Goal: Information Seeking & Learning: Learn about a topic

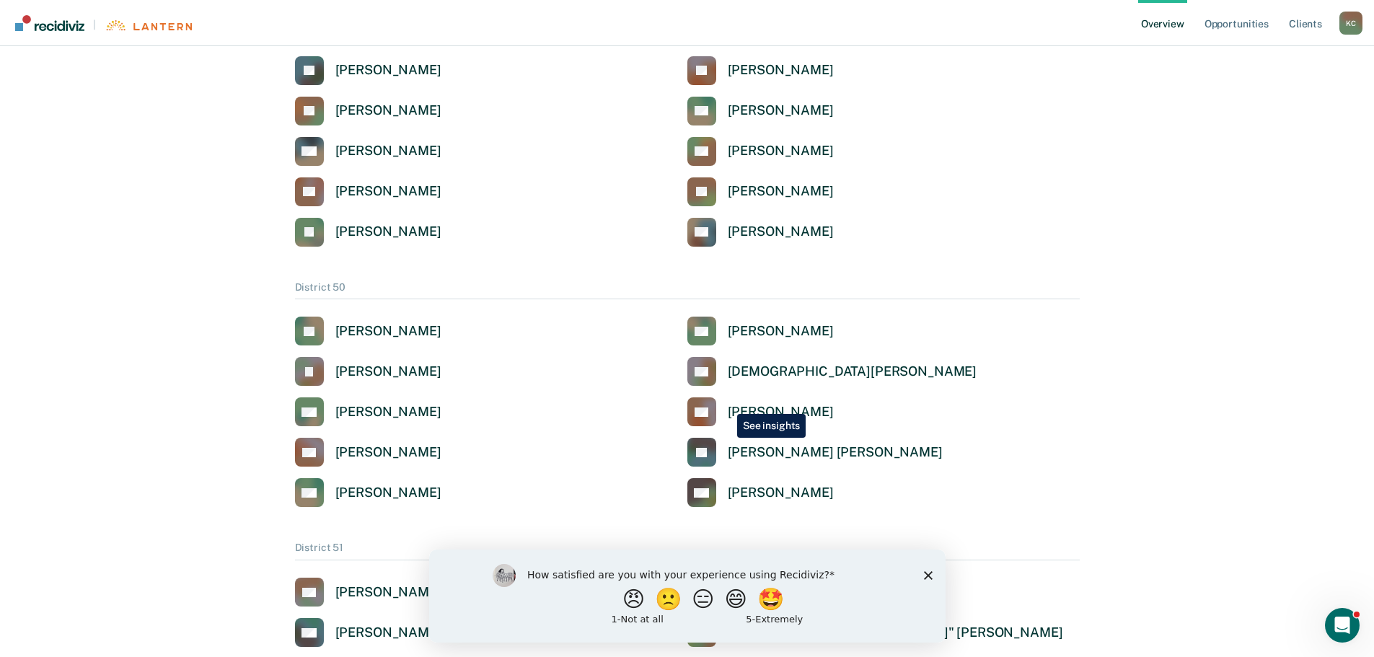
scroll to position [2020, 0]
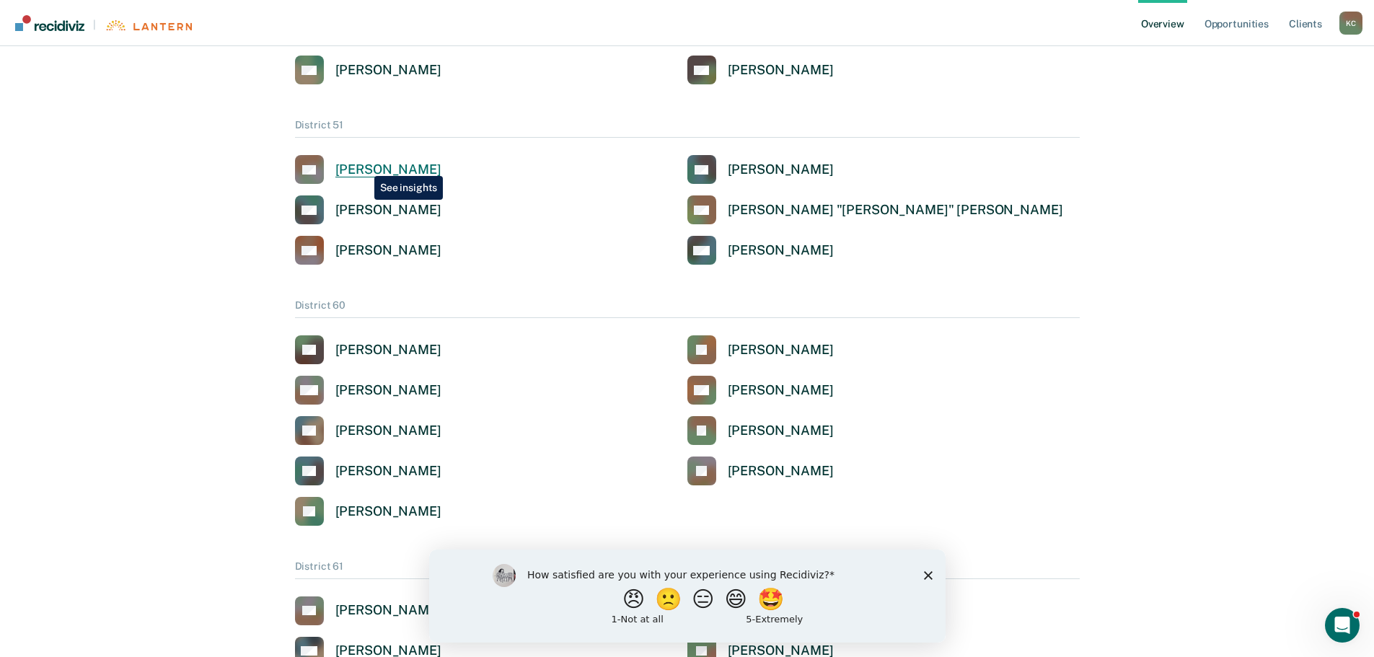
click at [364, 165] on div "[PERSON_NAME]" at bounding box center [388, 170] width 106 height 17
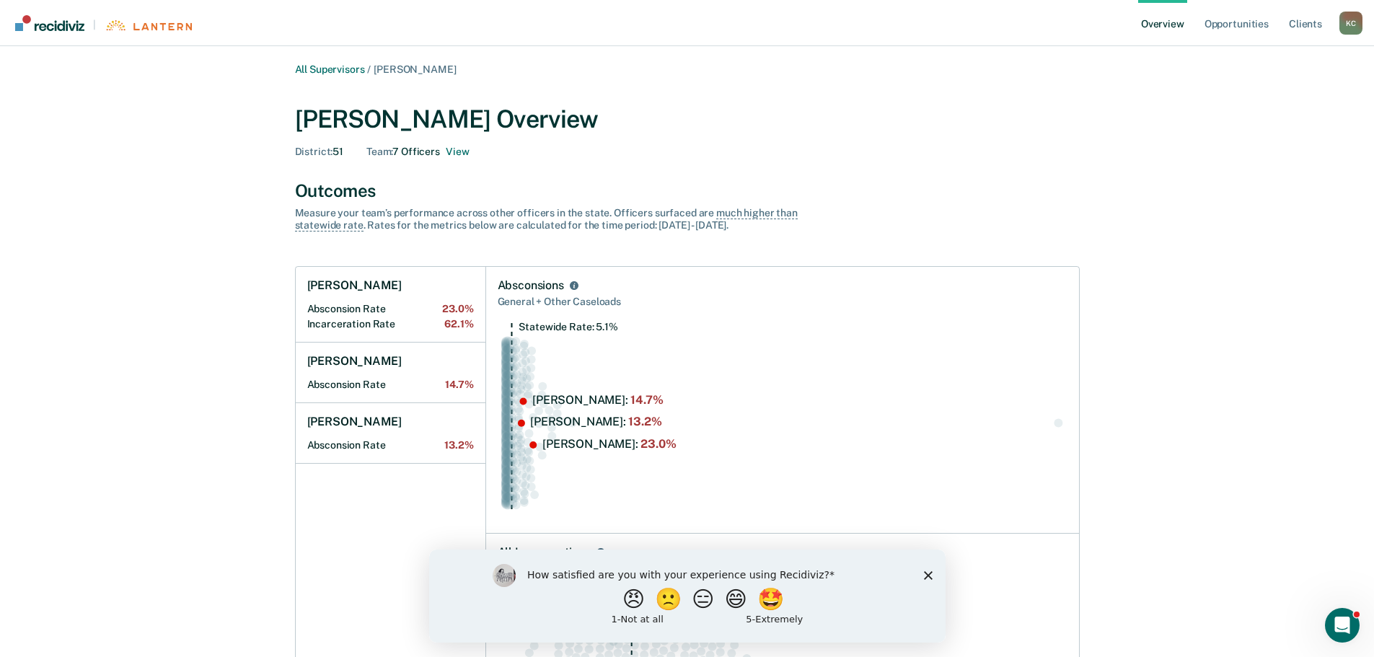
click at [926, 571] on icon "Close survey" at bounding box center [927, 575] width 9 height 9
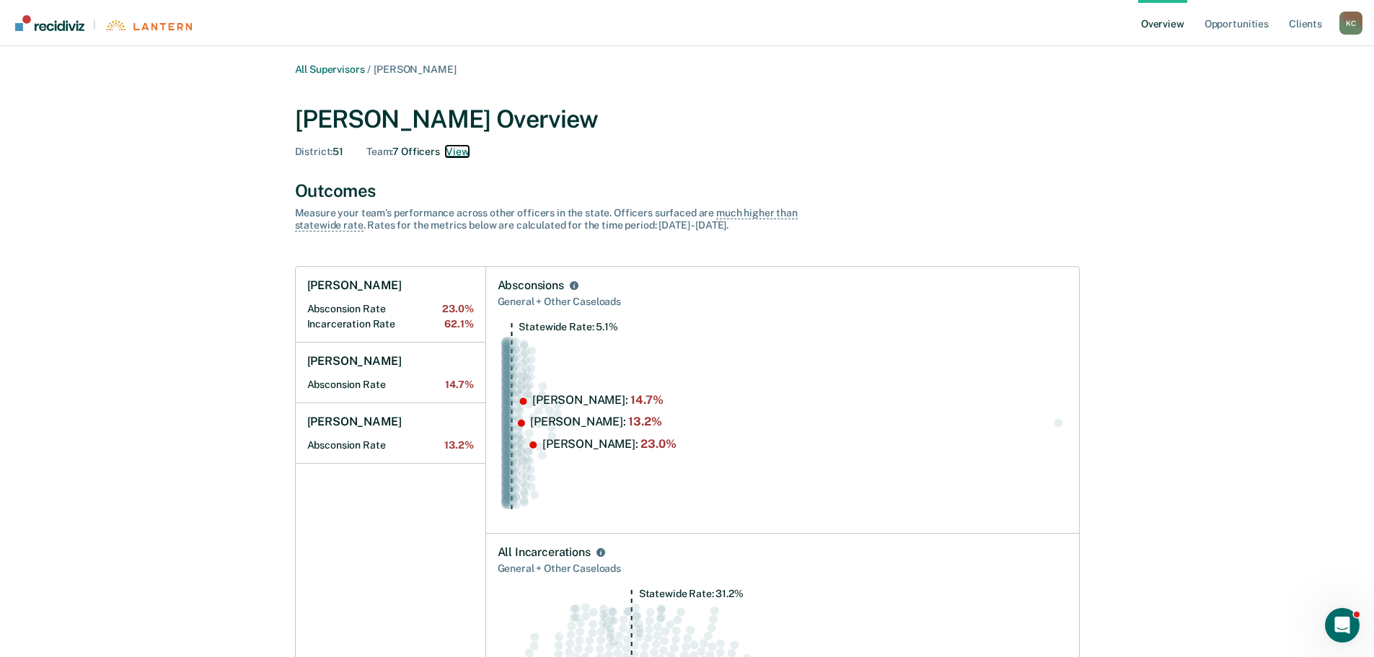
click at [456, 154] on button "View" at bounding box center [457, 152] width 23 height 12
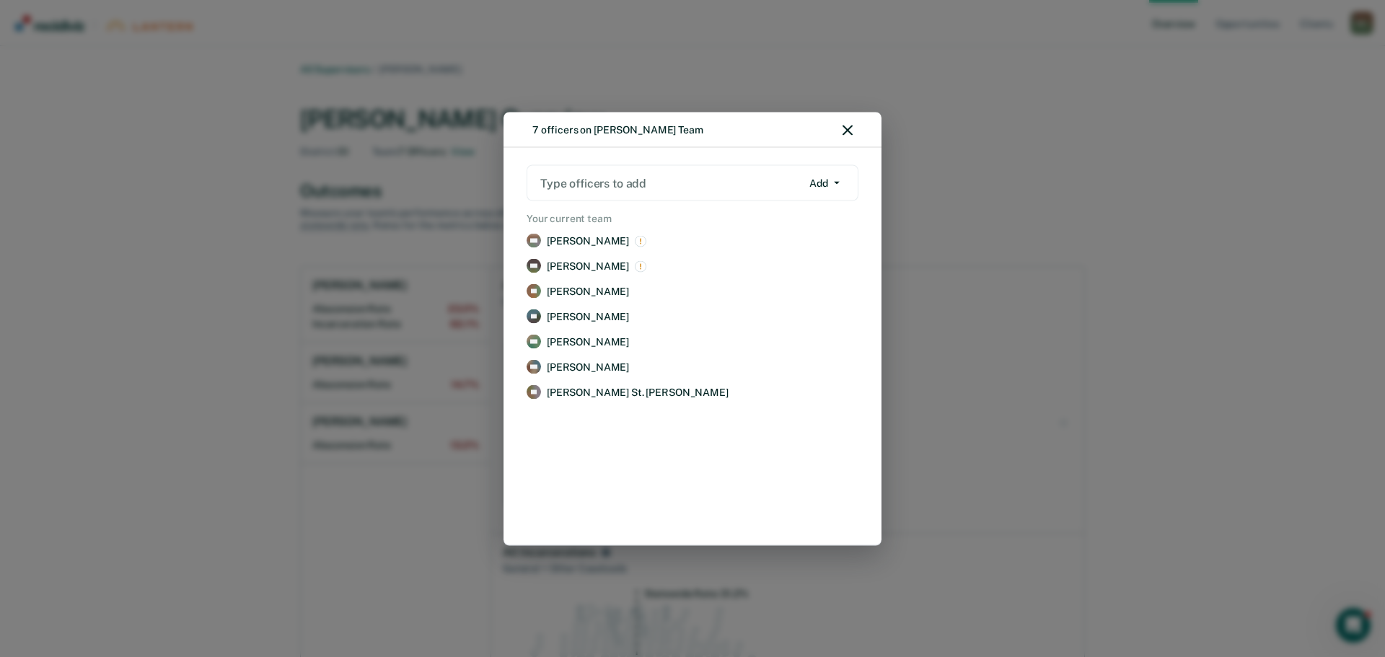
click at [1126, 267] on div "7 officers on [PERSON_NAME] Team Type officers to add Add Add Remove Your curre…" at bounding box center [692, 328] width 1385 height 657
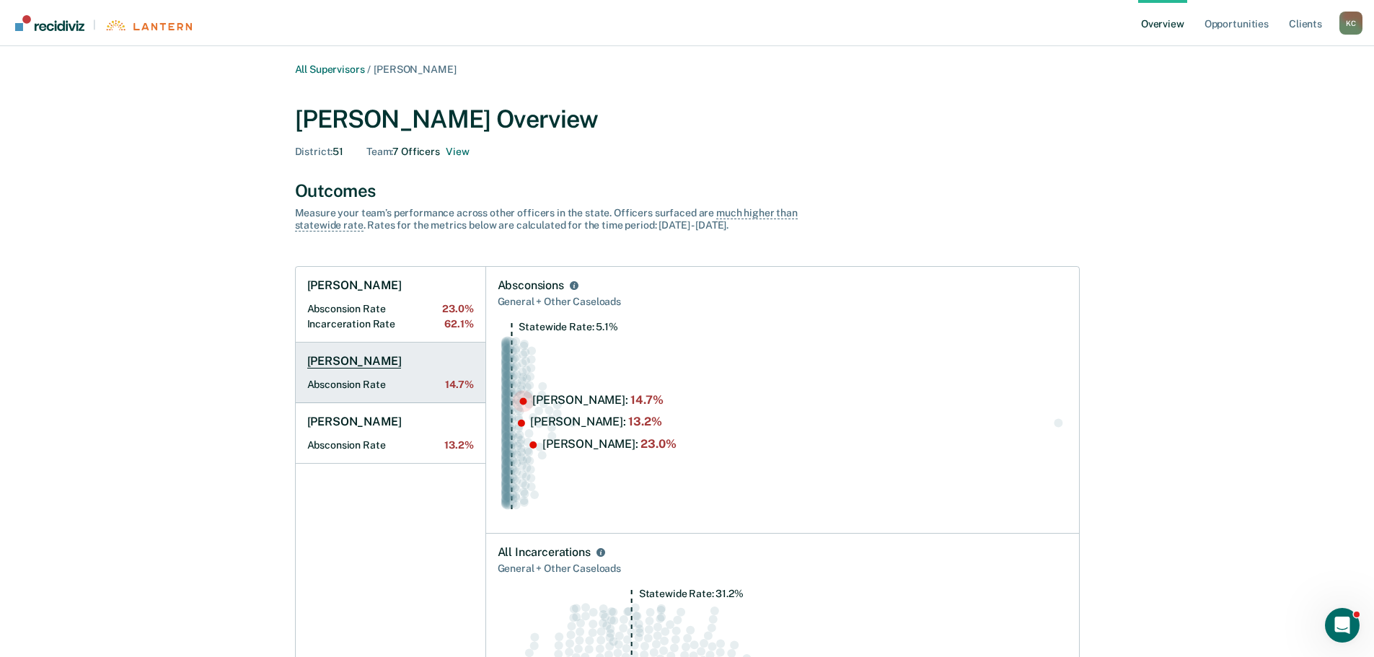
click at [403, 364] on link "[PERSON_NAME] Absconsion Rate 14.7%" at bounding box center [391, 373] width 190 height 61
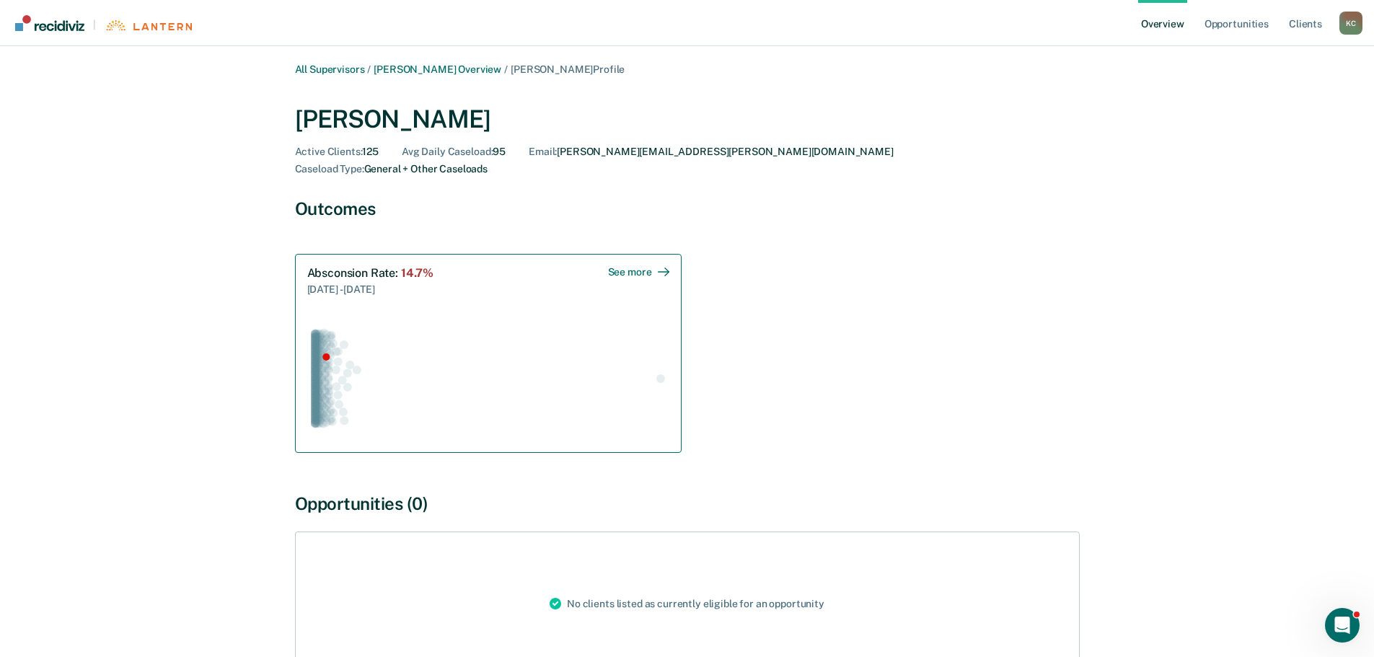
click at [641, 266] on div "See more" at bounding box center [638, 272] width 61 height 12
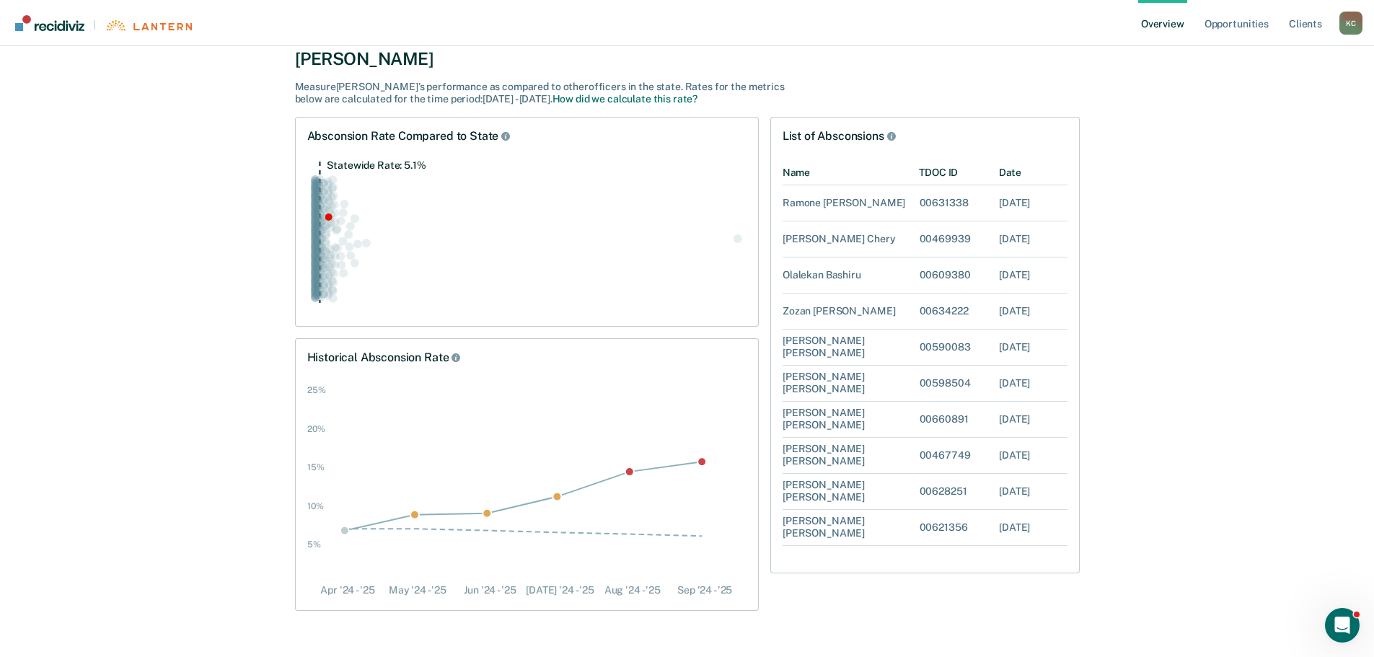
click at [441, 232] on icon "Statewide Rate: 5.1%" at bounding box center [526, 238] width 439 height 154
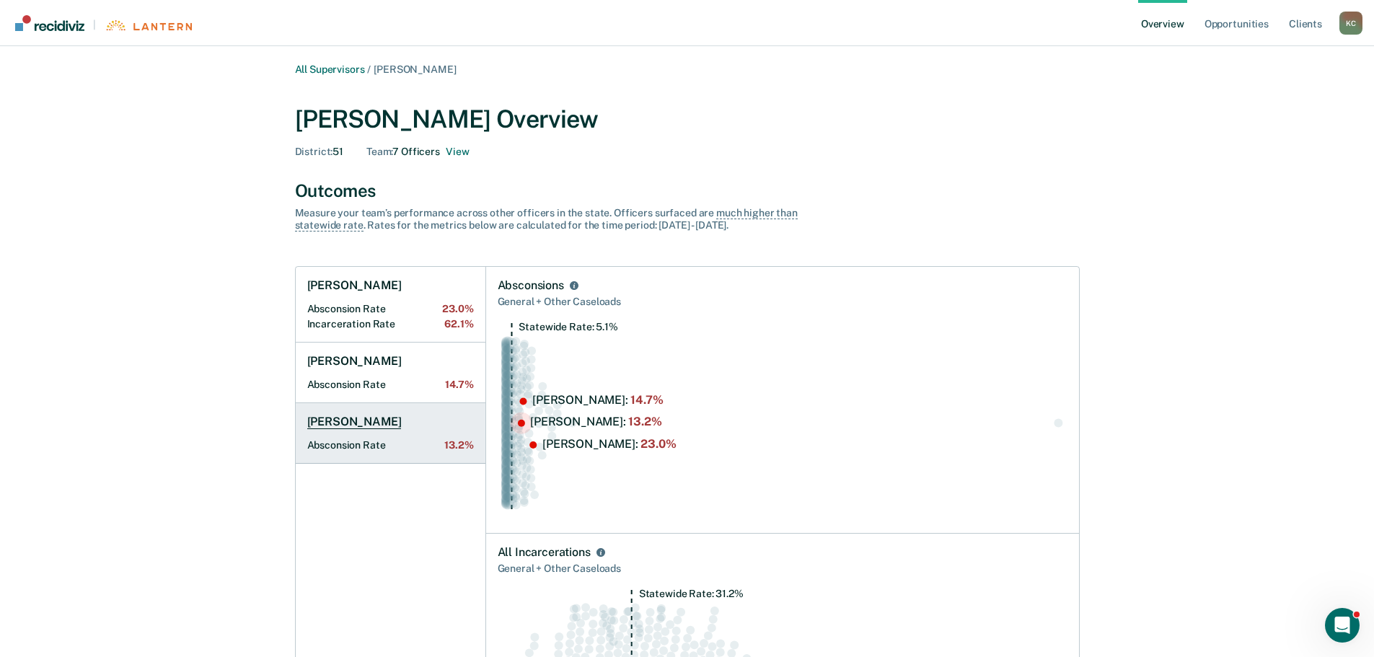
click at [361, 420] on h1 "[PERSON_NAME]" at bounding box center [354, 422] width 94 height 14
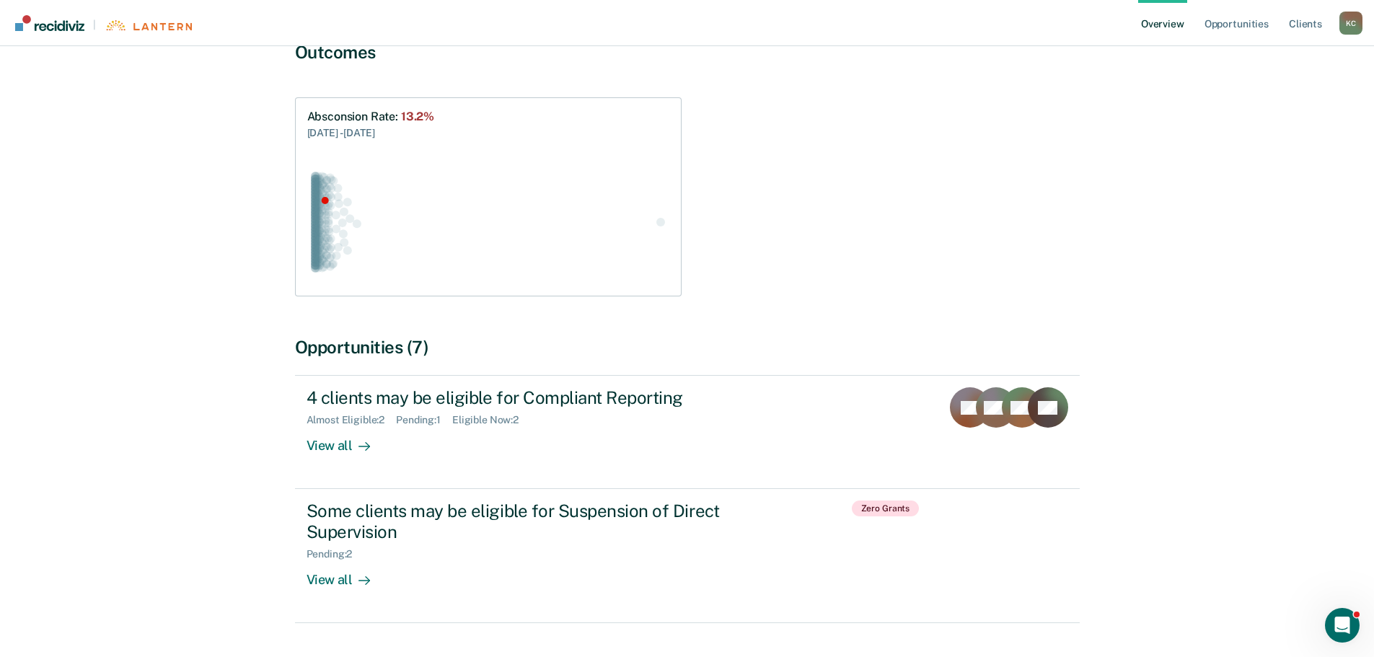
scroll to position [159, 0]
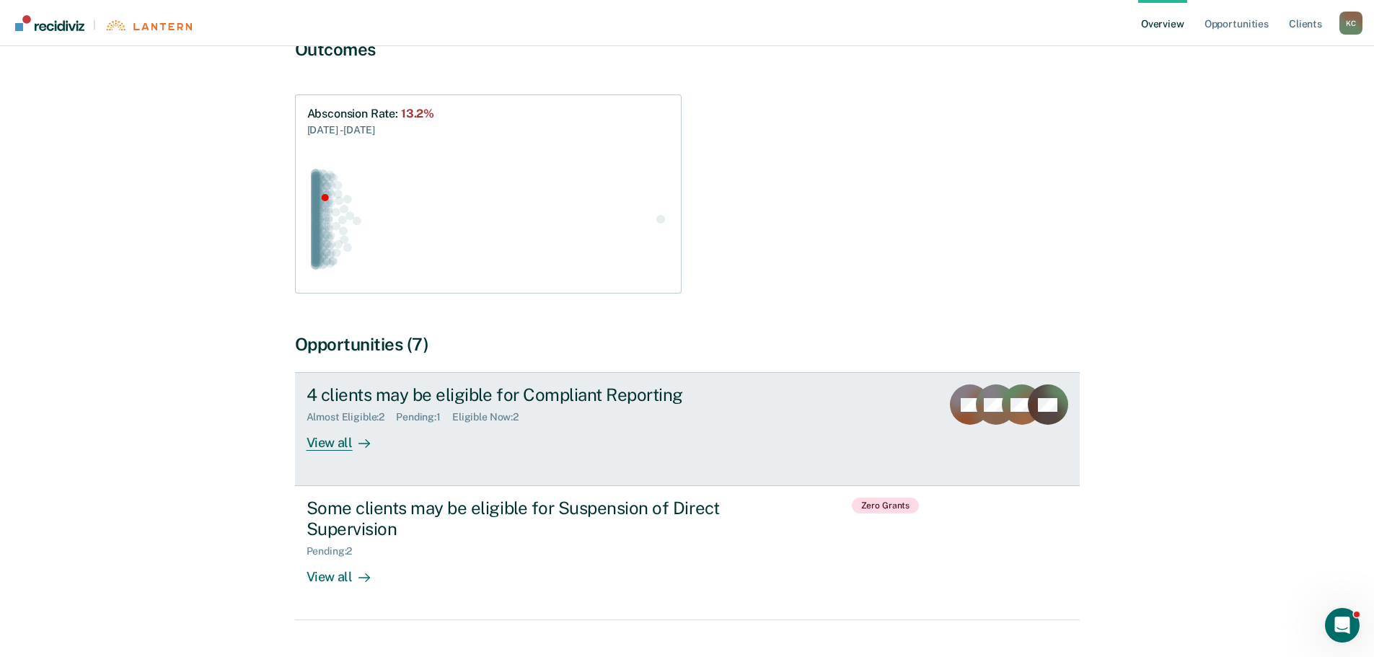
click at [324, 425] on div "View all" at bounding box center [347, 437] width 81 height 28
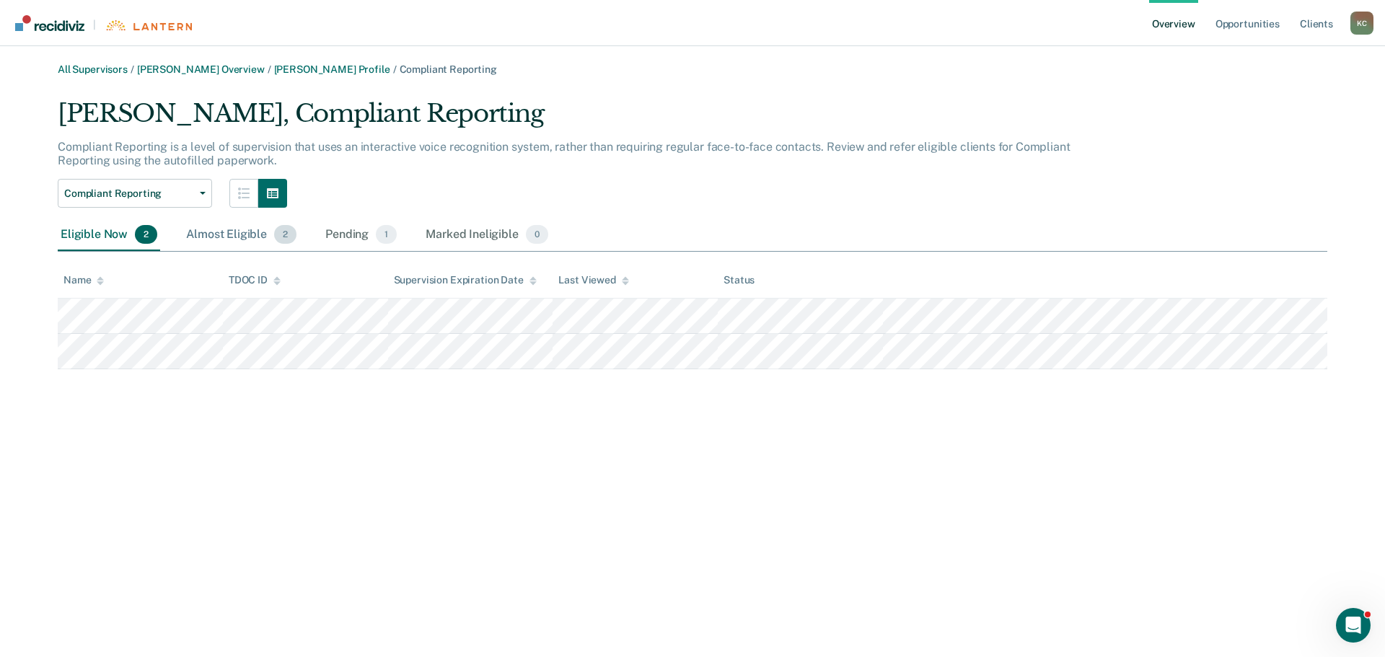
click at [223, 229] on div "Almost Eligible 2" at bounding box center [241, 235] width 116 height 32
click at [363, 237] on div "Pending 1" at bounding box center [360, 235] width 77 height 32
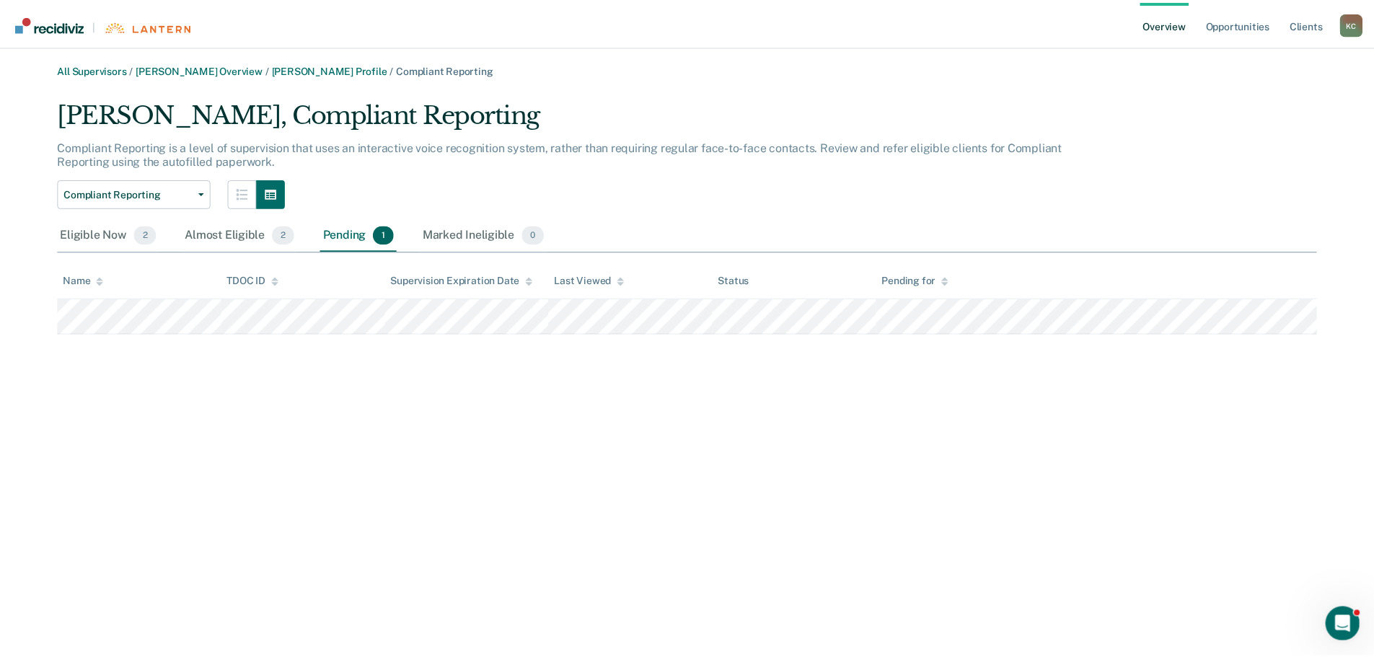
scroll to position [159, 0]
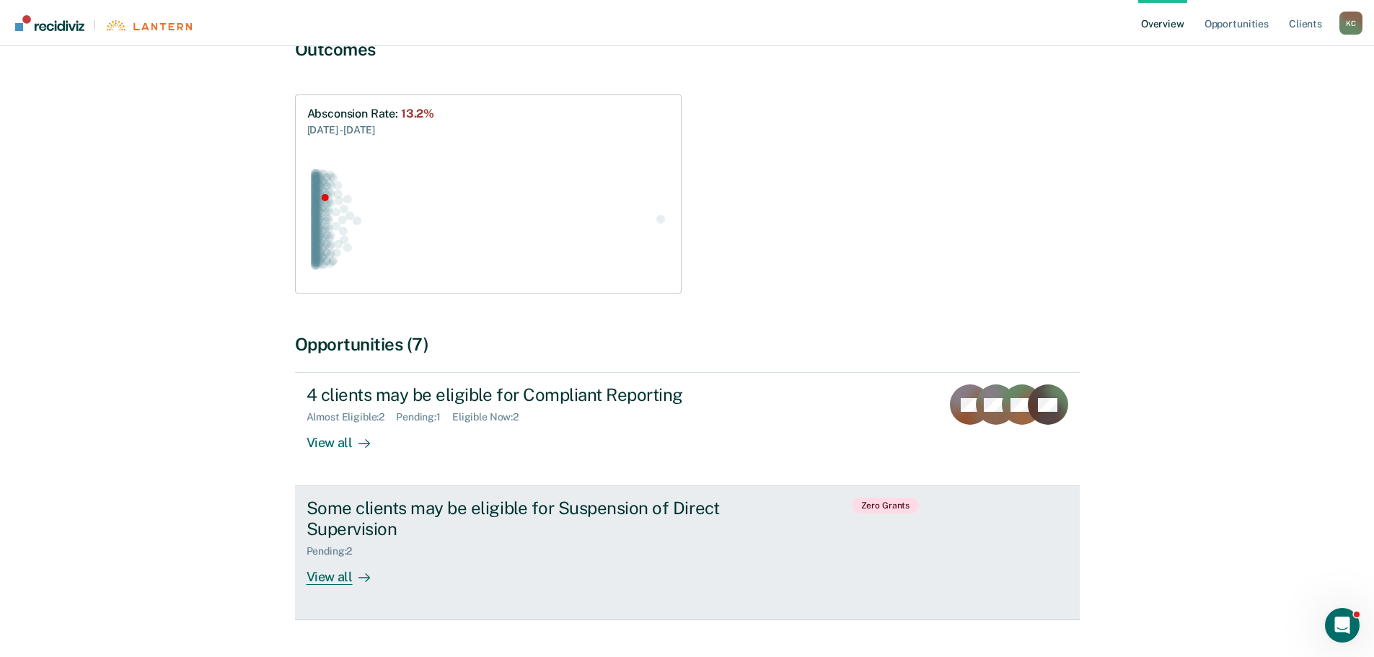
click at [325, 558] on div "View all" at bounding box center [347, 572] width 81 height 28
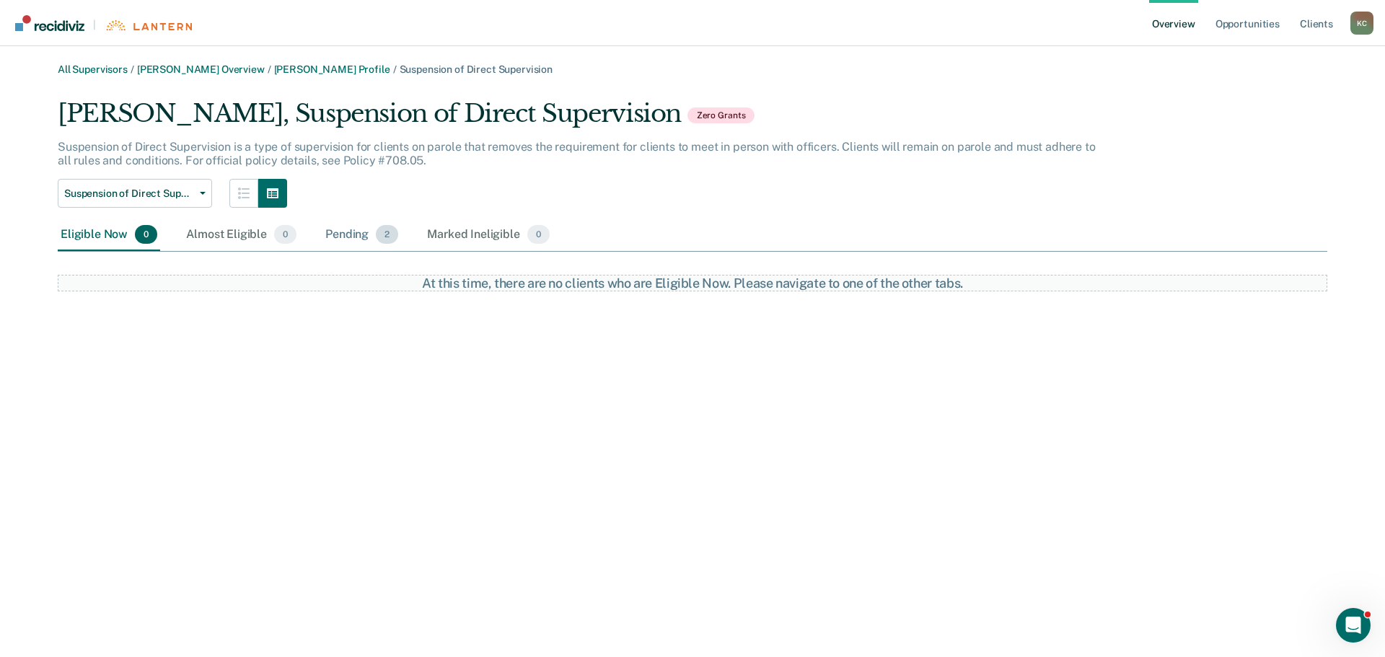
click at [338, 233] on div "Pending 2" at bounding box center [361, 235] width 79 height 32
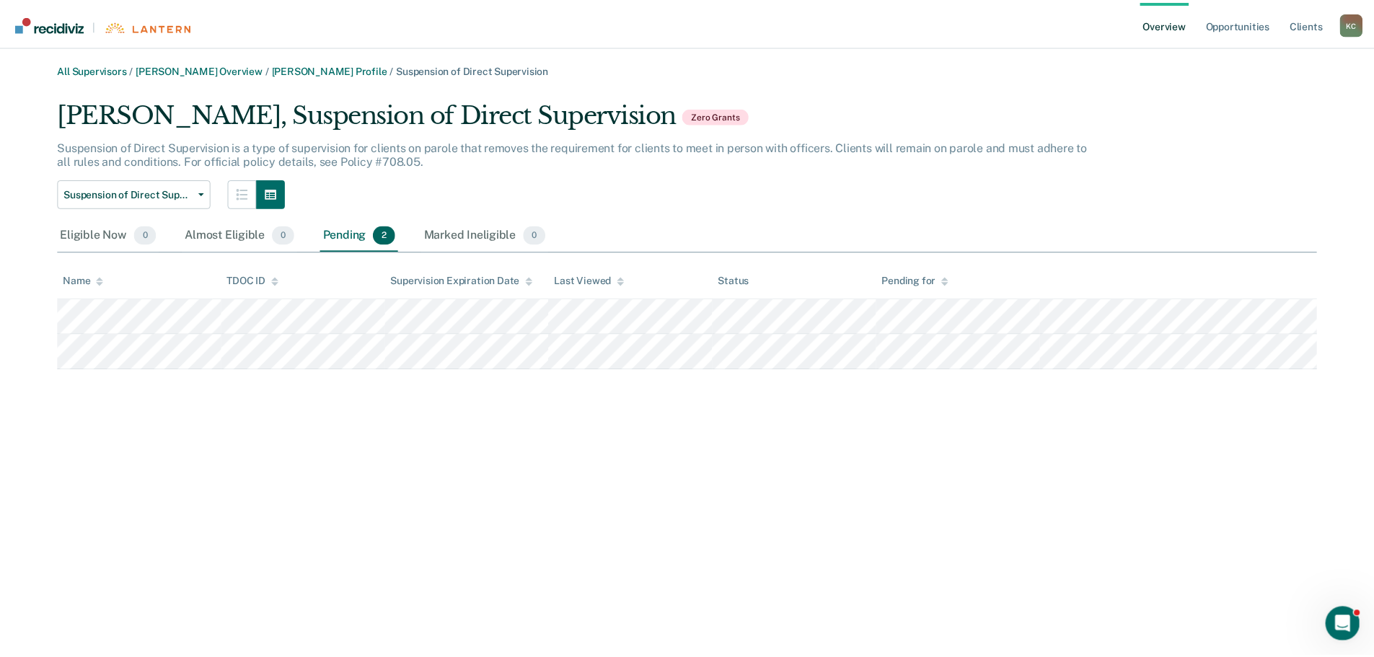
scroll to position [159, 0]
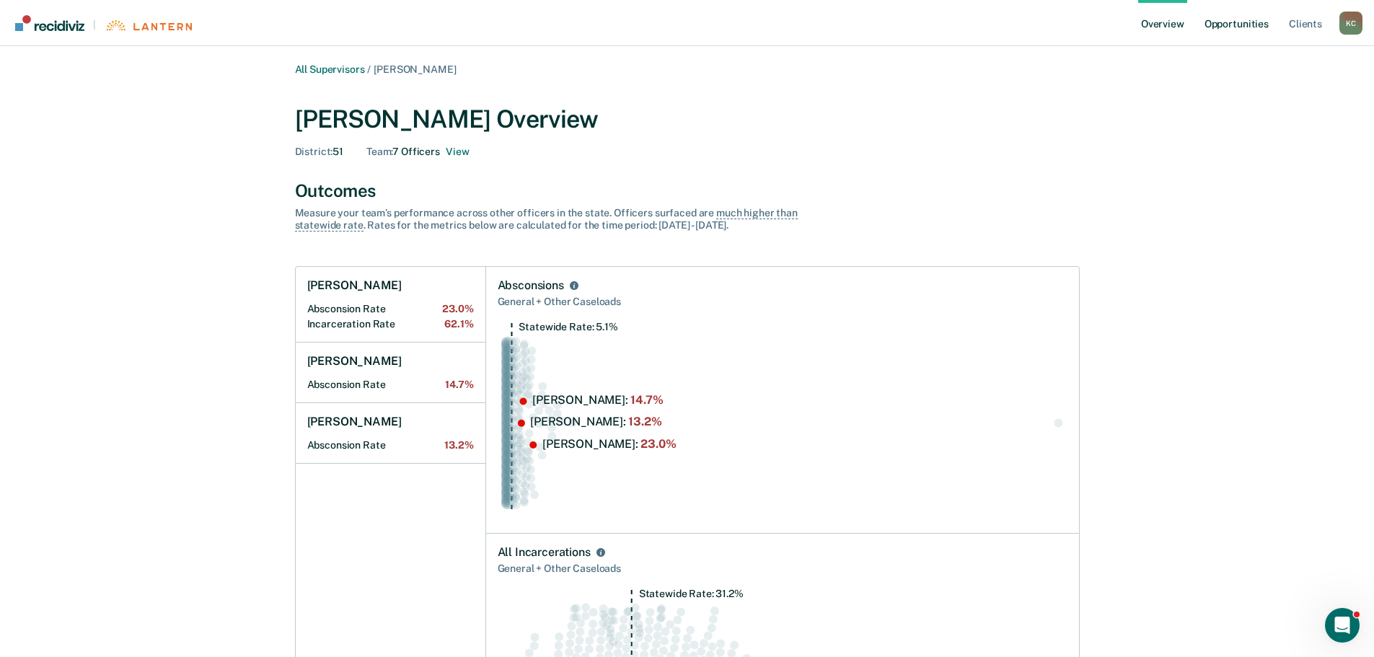
click at [1254, 23] on link "Opportunities" at bounding box center [1237, 23] width 70 height 46
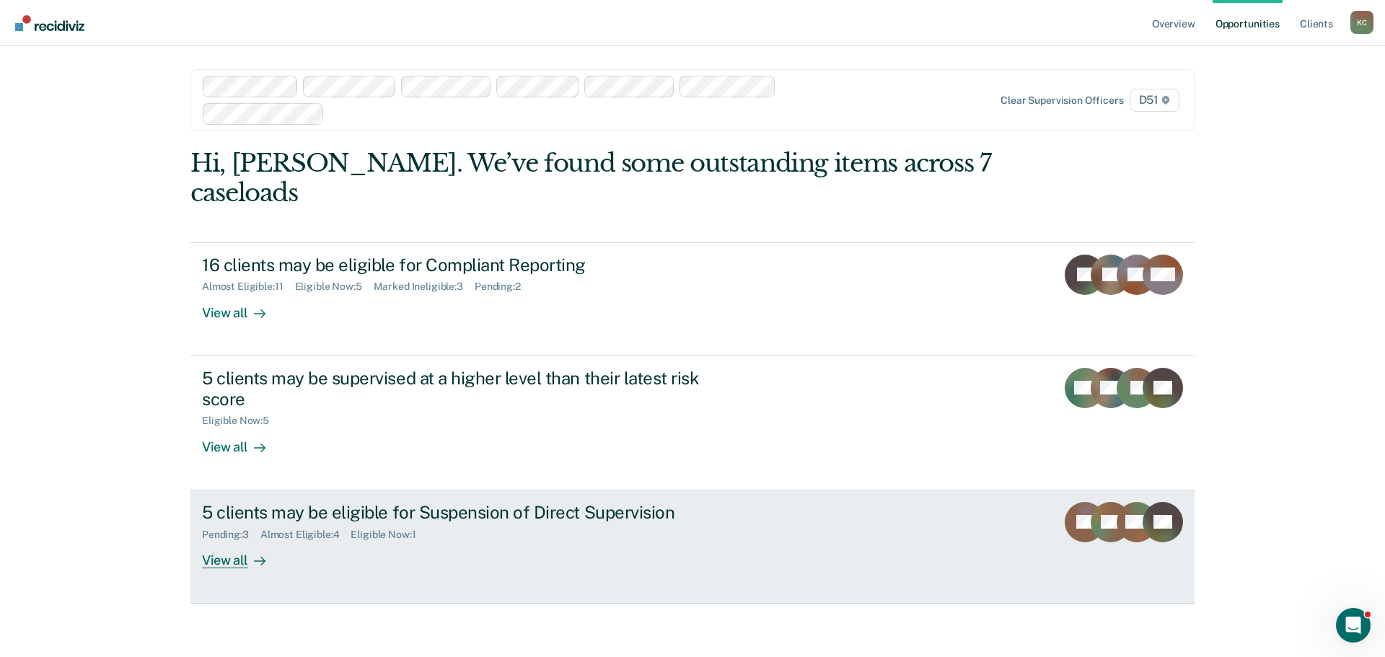
click at [214, 540] on div "View all" at bounding box center [242, 554] width 81 height 28
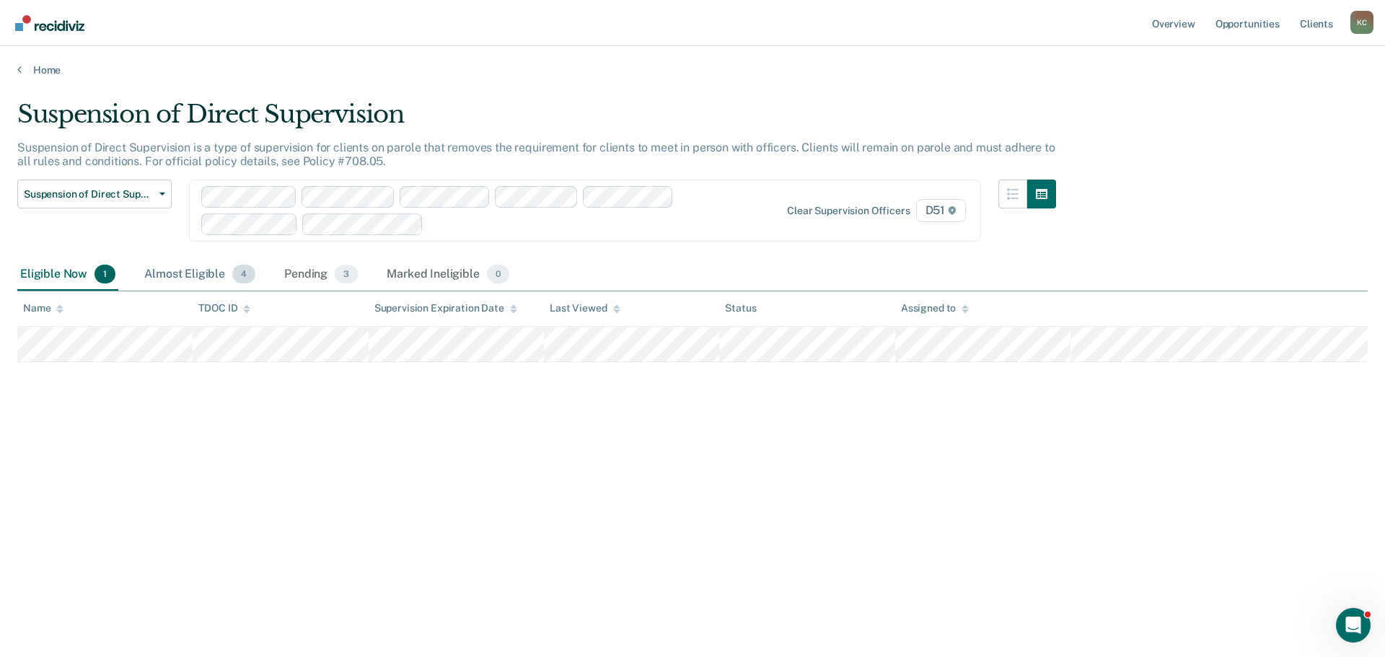
click at [192, 274] on div "Almost Eligible 4" at bounding box center [199, 275] width 117 height 32
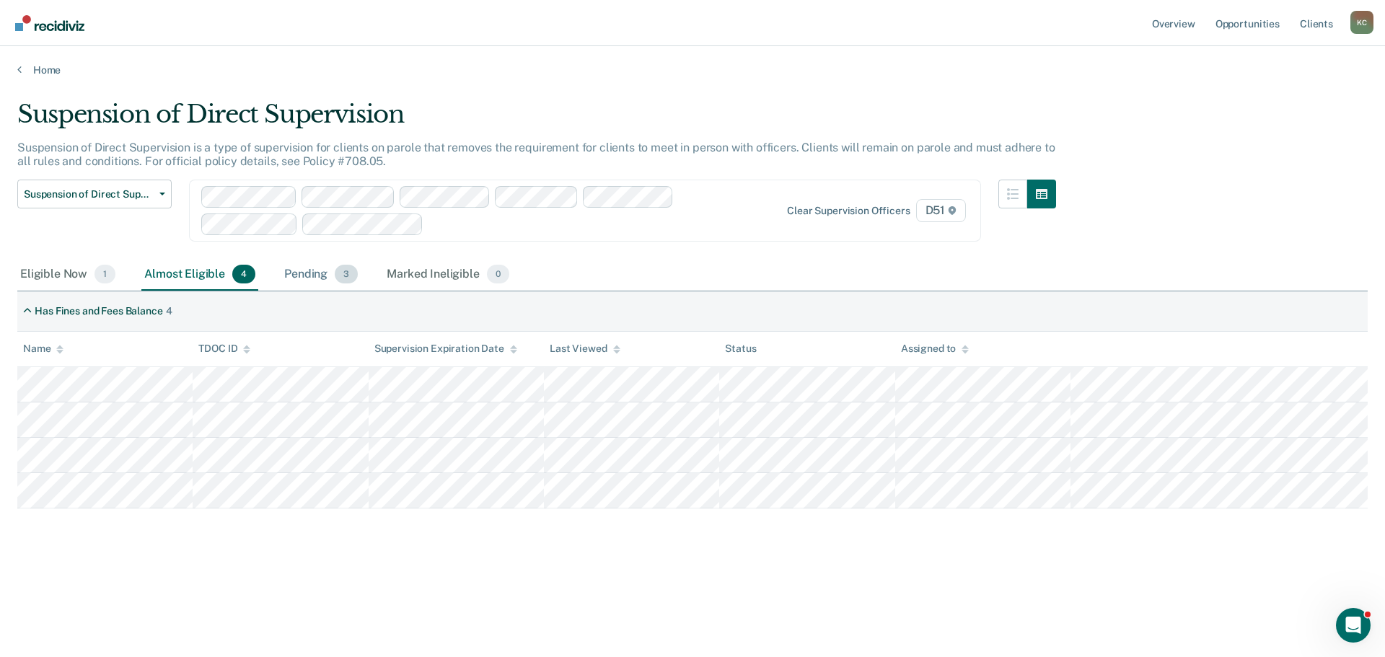
click at [305, 272] on div "Pending 3" at bounding box center [320, 275] width 79 height 32
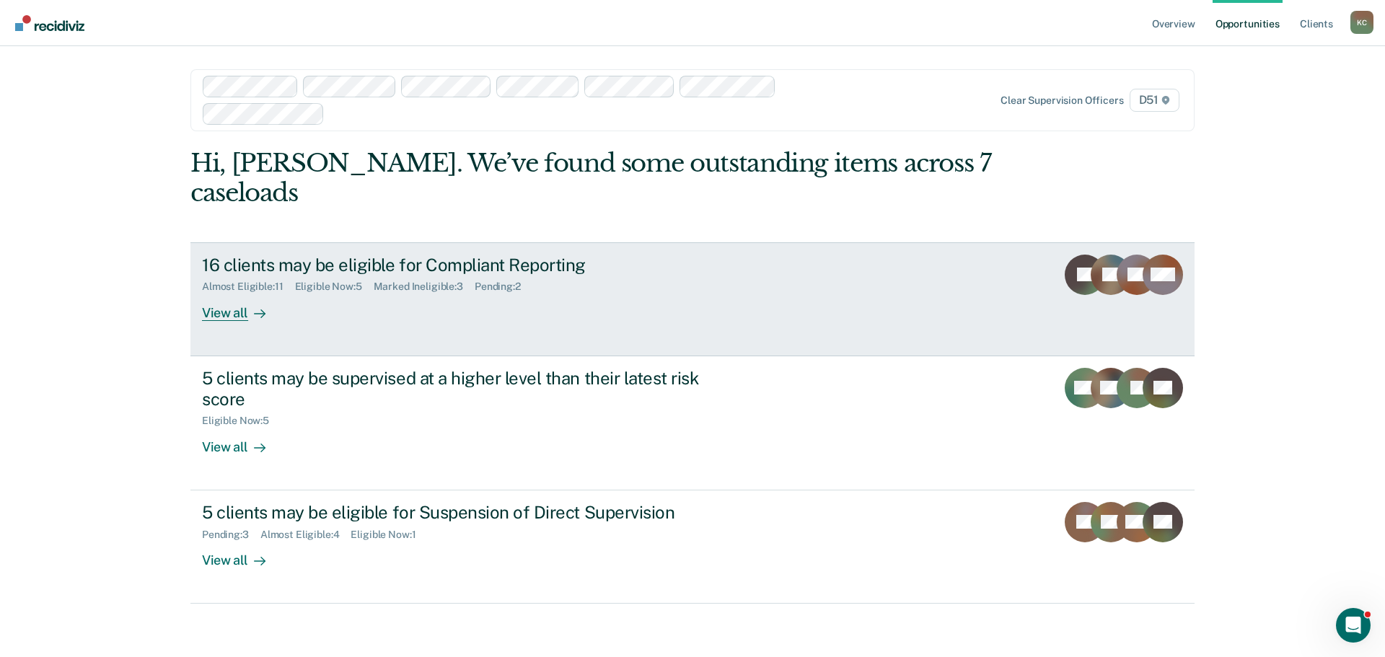
click at [221, 293] on div "View all" at bounding box center [242, 307] width 81 height 28
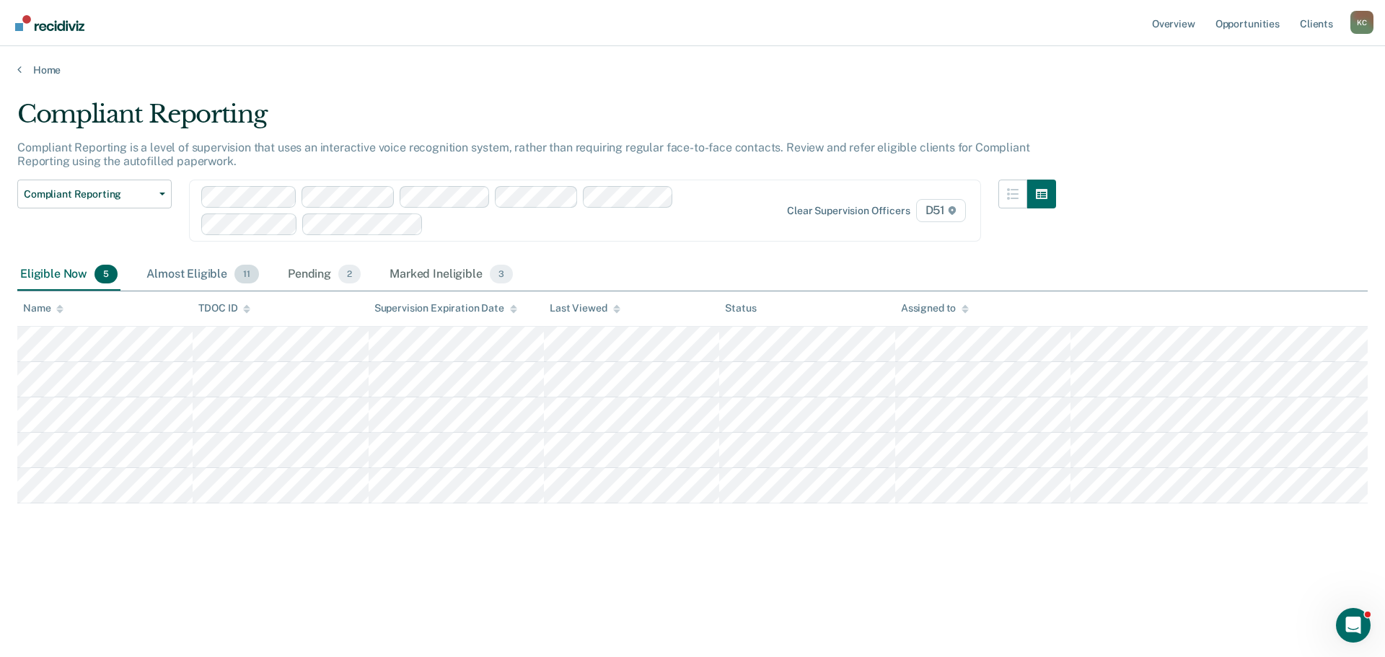
click at [195, 277] on div "Almost Eligible 11" at bounding box center [203, 275] width 118 height 32
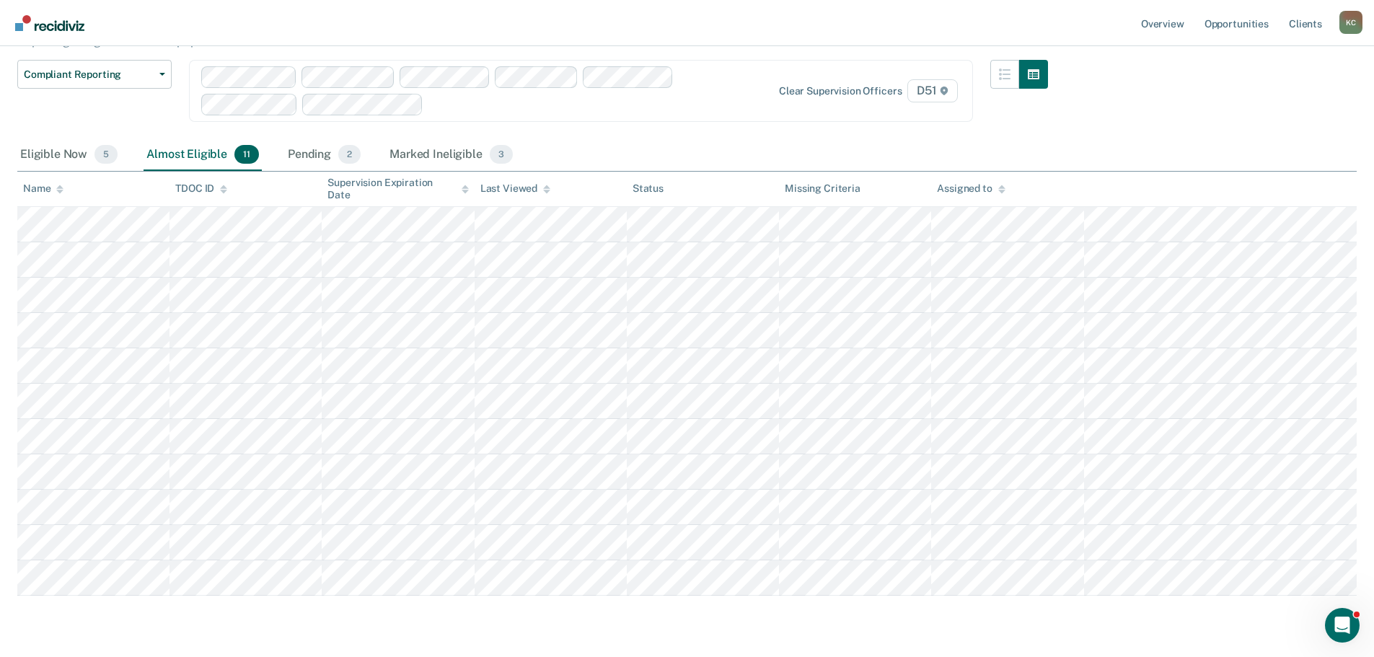
scroll to position [144, 0]
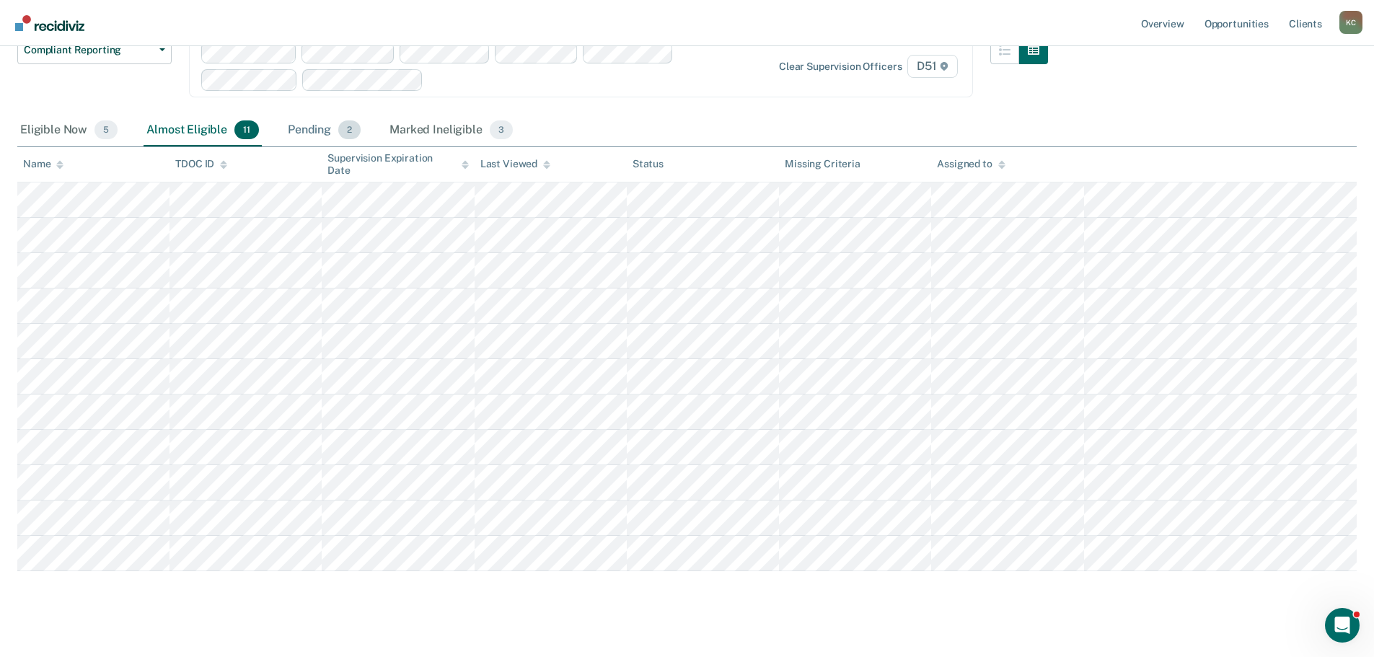
click at [317, 133] on div "Pending 2" at bounding box center [324, 131] width 79 height 32
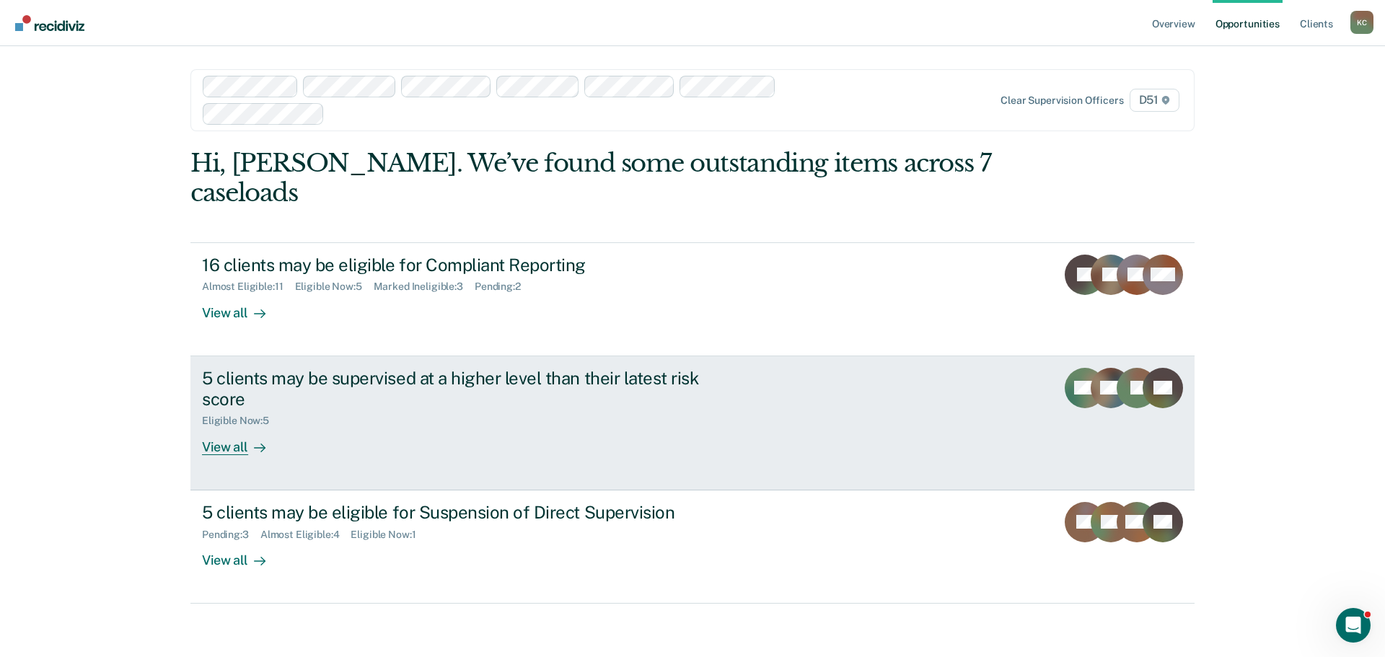
click at [223, 427] on div "View all" at bounding box center [242, 441] width 81 height 28
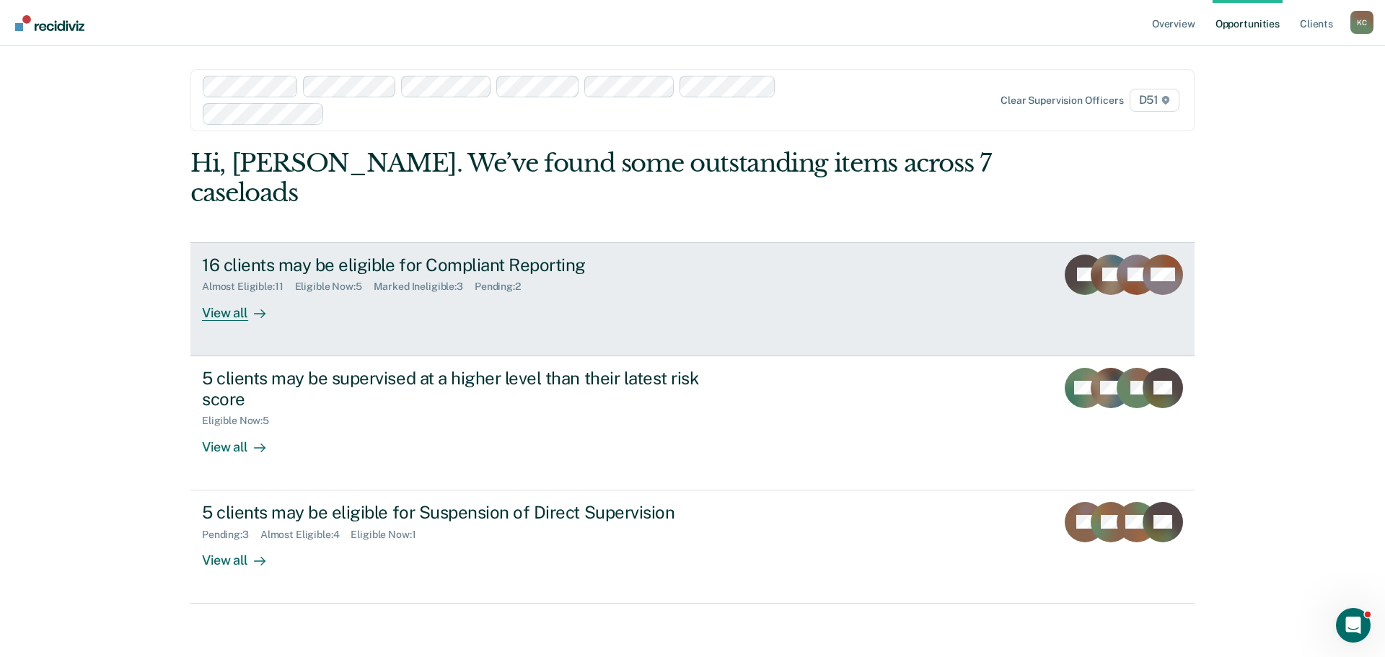
click at [235, 293] on div "View all" at bounding box center [242, 307] width 81 height 28
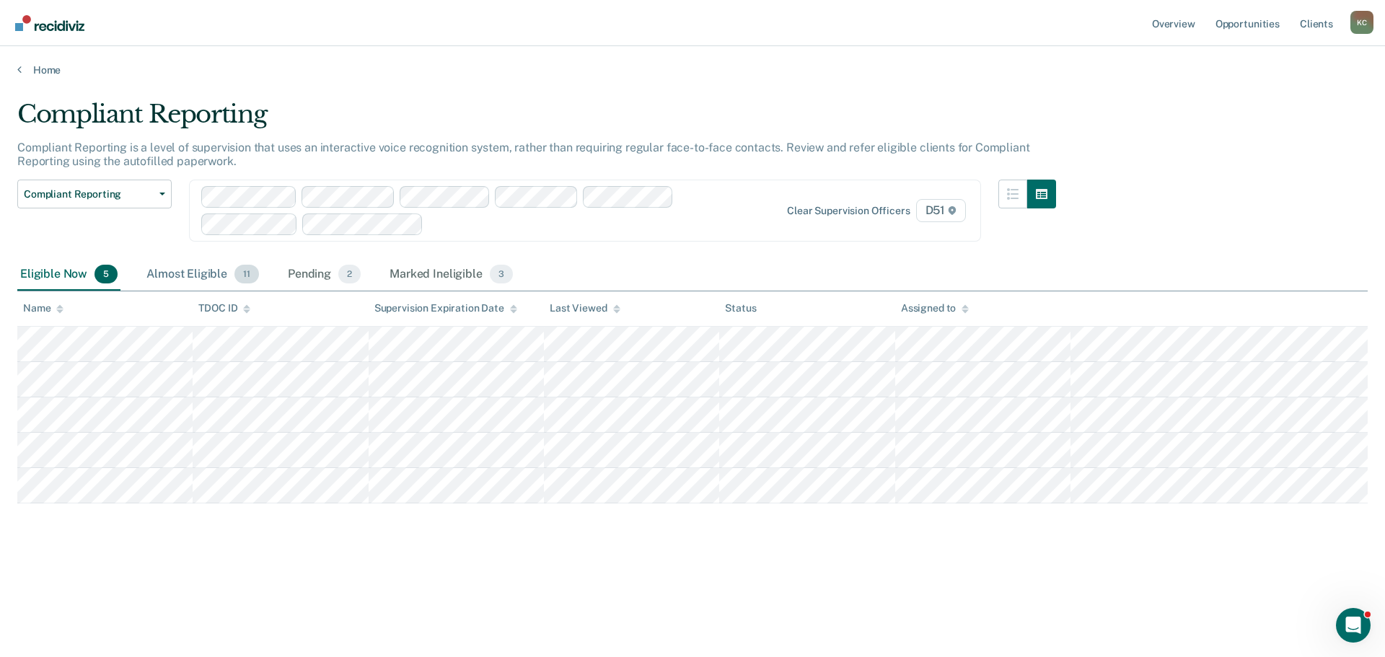
click at [193, 274] on div "Almost Eligible 11" at bounding box center [203, 275] width 118 height 32
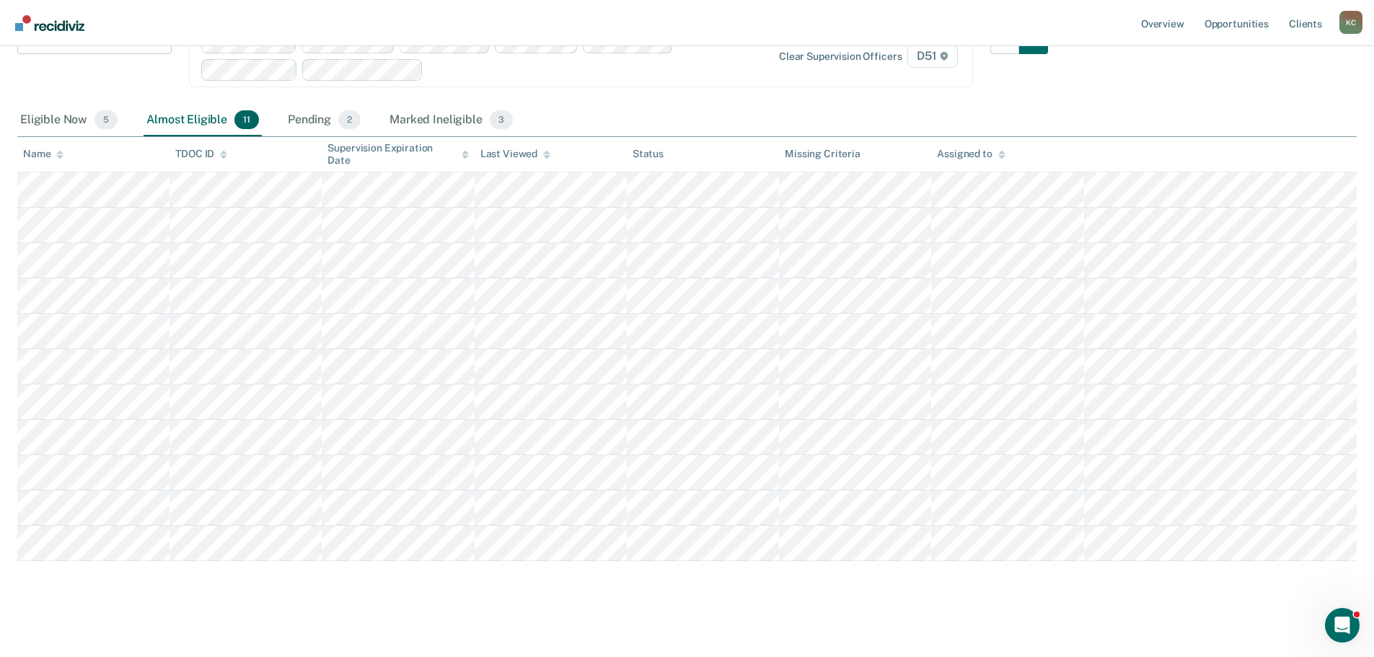
scroll to position [185, 0]
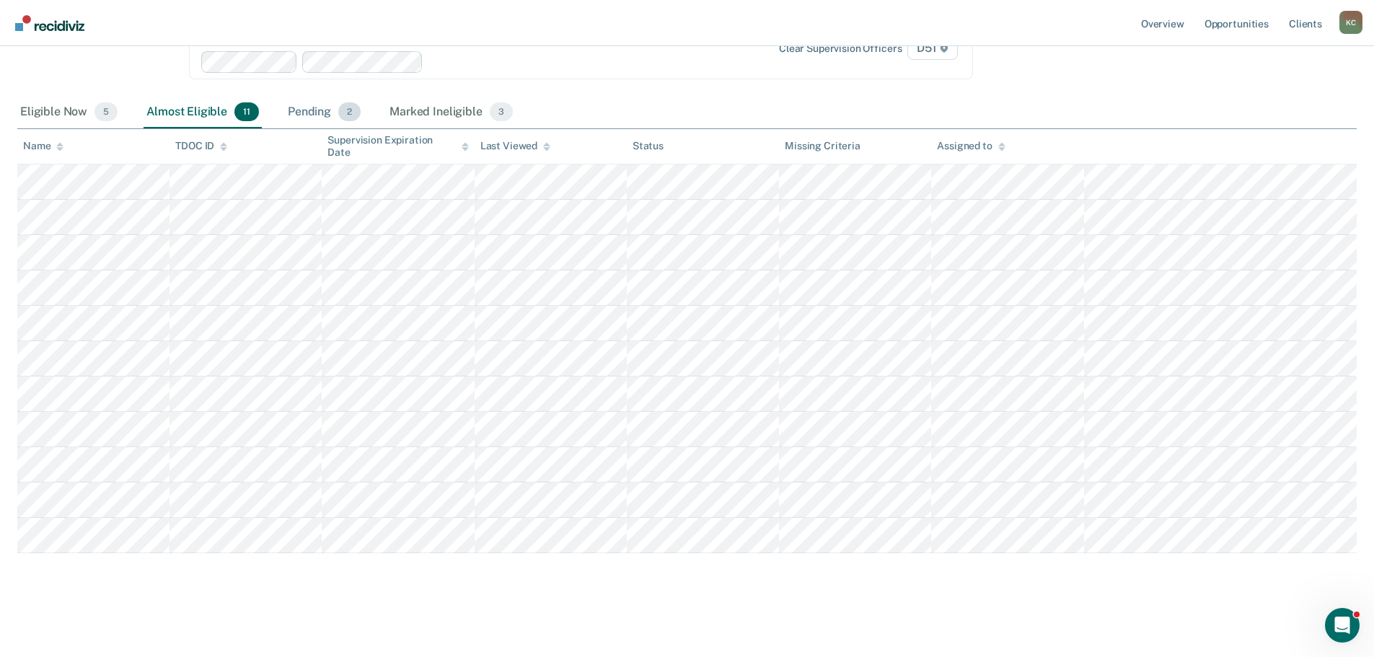
click at [327, 97] on div "Pending 2" at bounding box center [324, 113] width 79 height 32
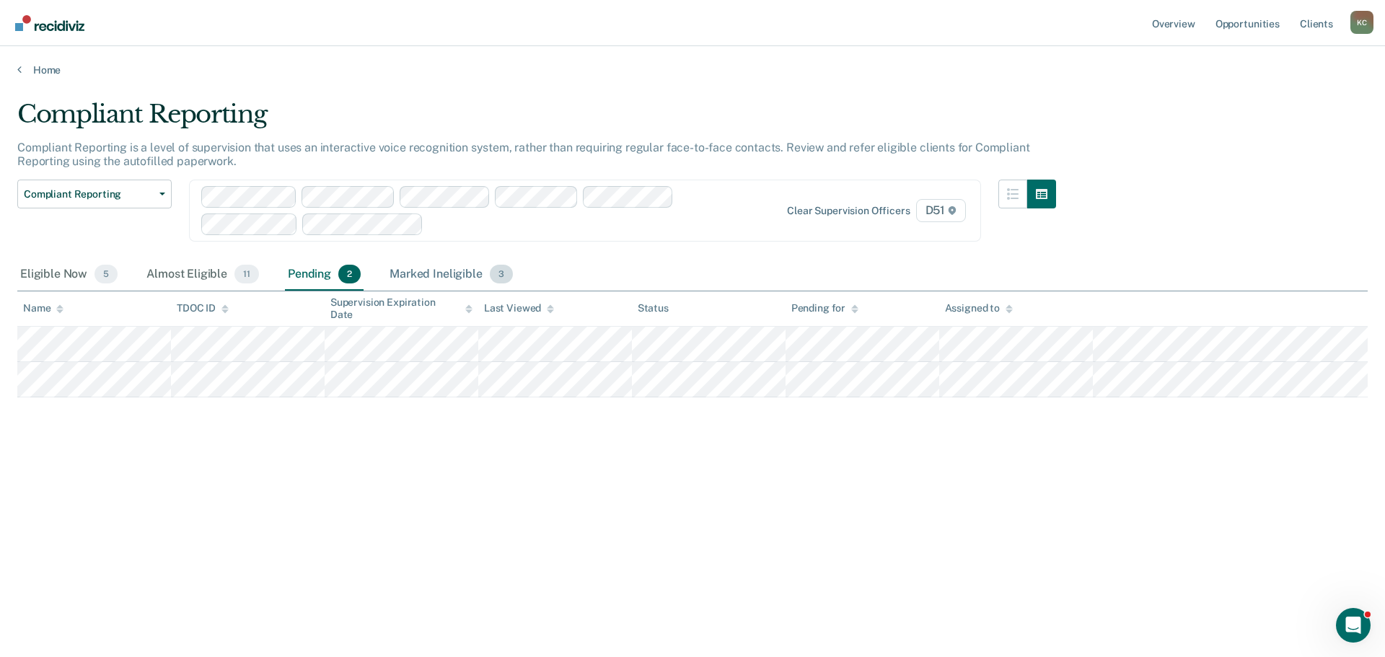
click at [436, 275] on div "Marked Ineligible 3" at bounding box center [451, 275] width 129 height 32
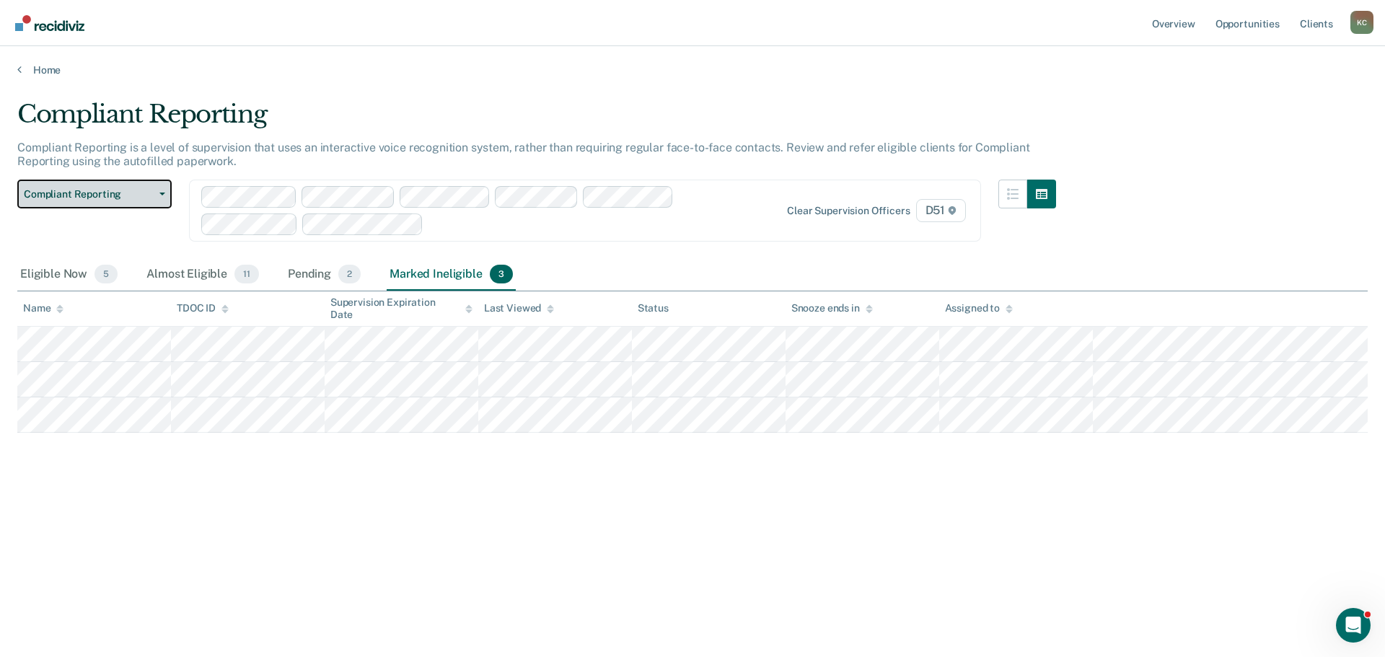
click at [97, 191] on span "Compliant Reporting" at bounding box center [89, 194] width 130 height 12
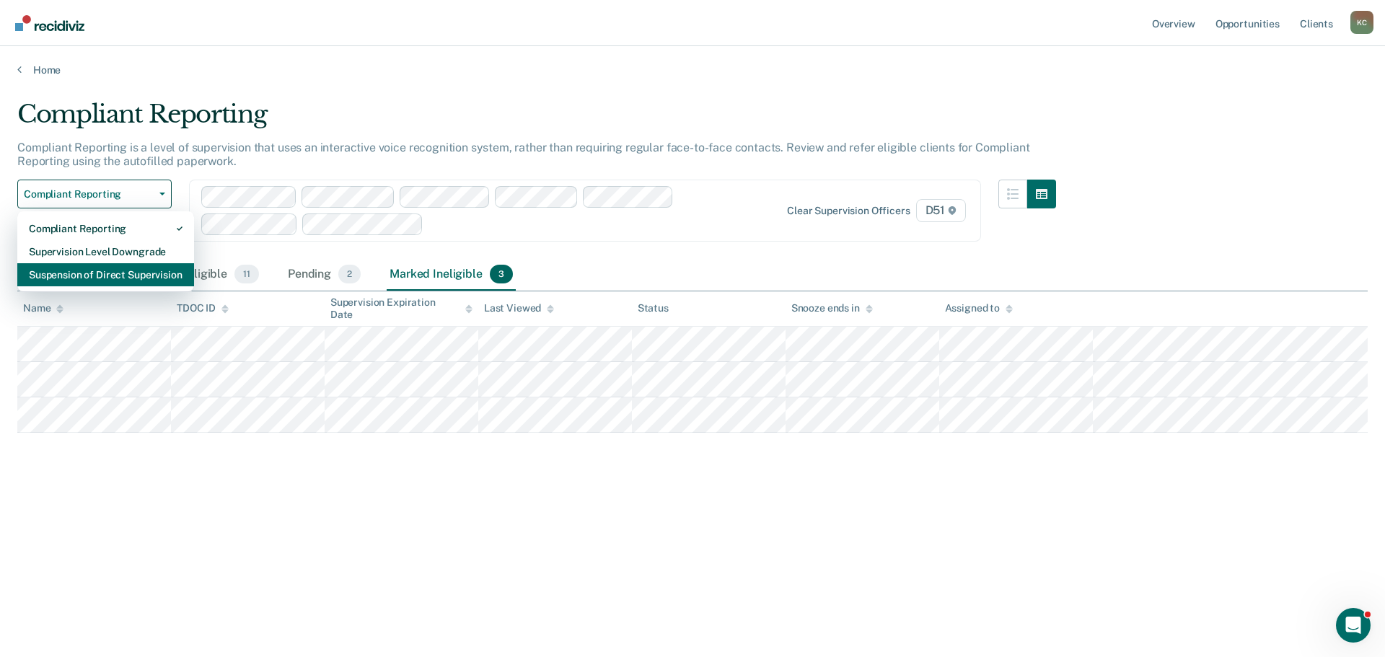
click at [98, 276] on div "Suspension of Direct Supervision" at bounding box center [106, 274] width 154 height 23
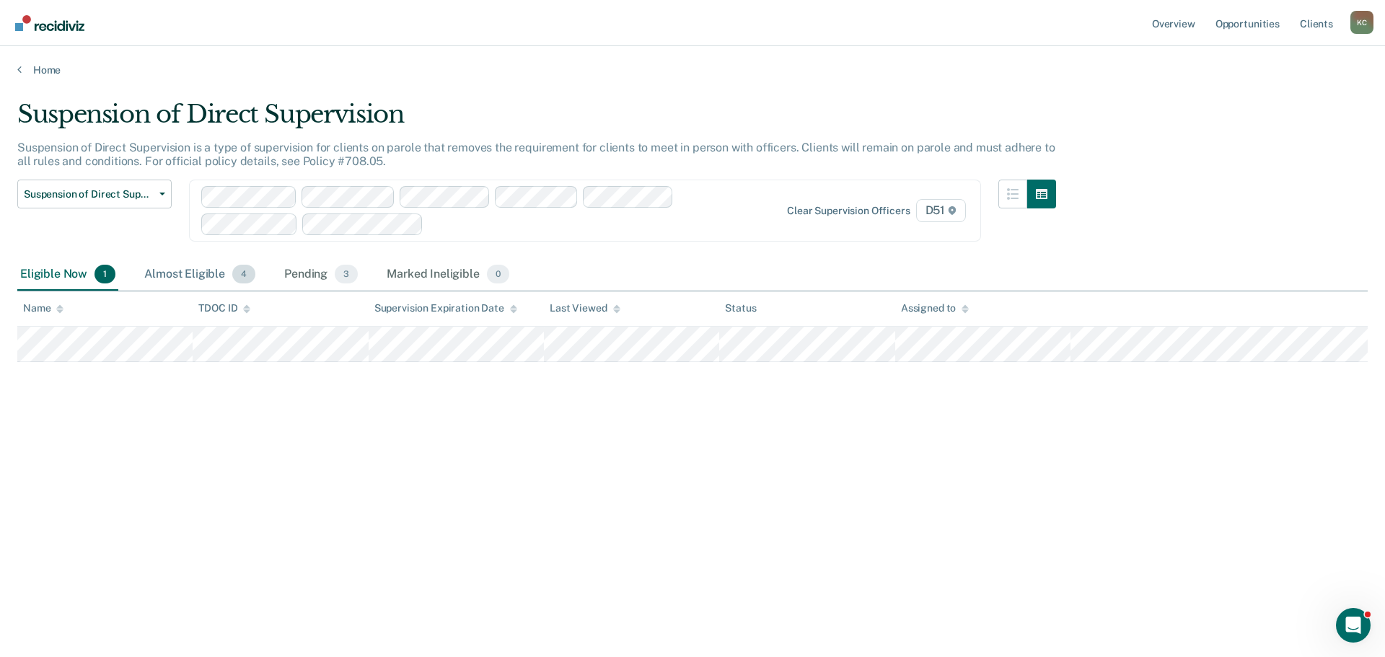
click at [201, 272] on div "Almost Eligible 4" at bounding box center [199, 275] width 117 height 32
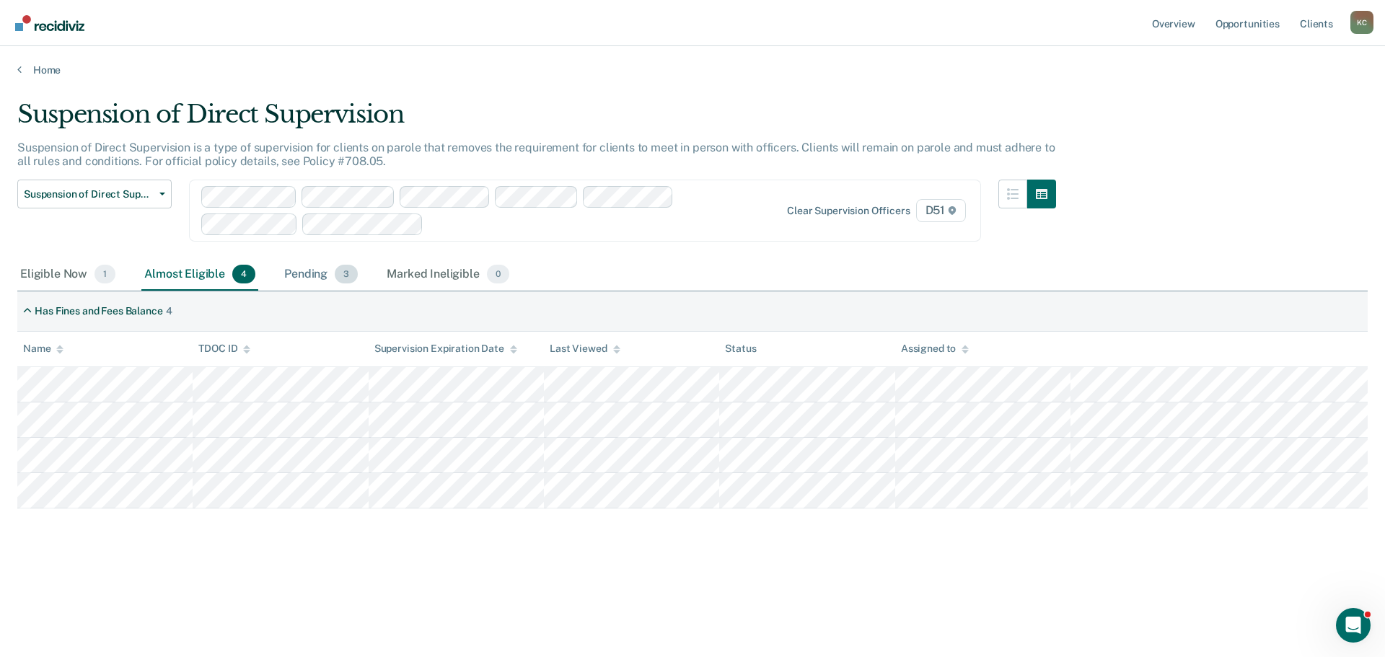
click at [299, 275] on div "Pending 3" at bounding box center [320, 275] width 79 height 32
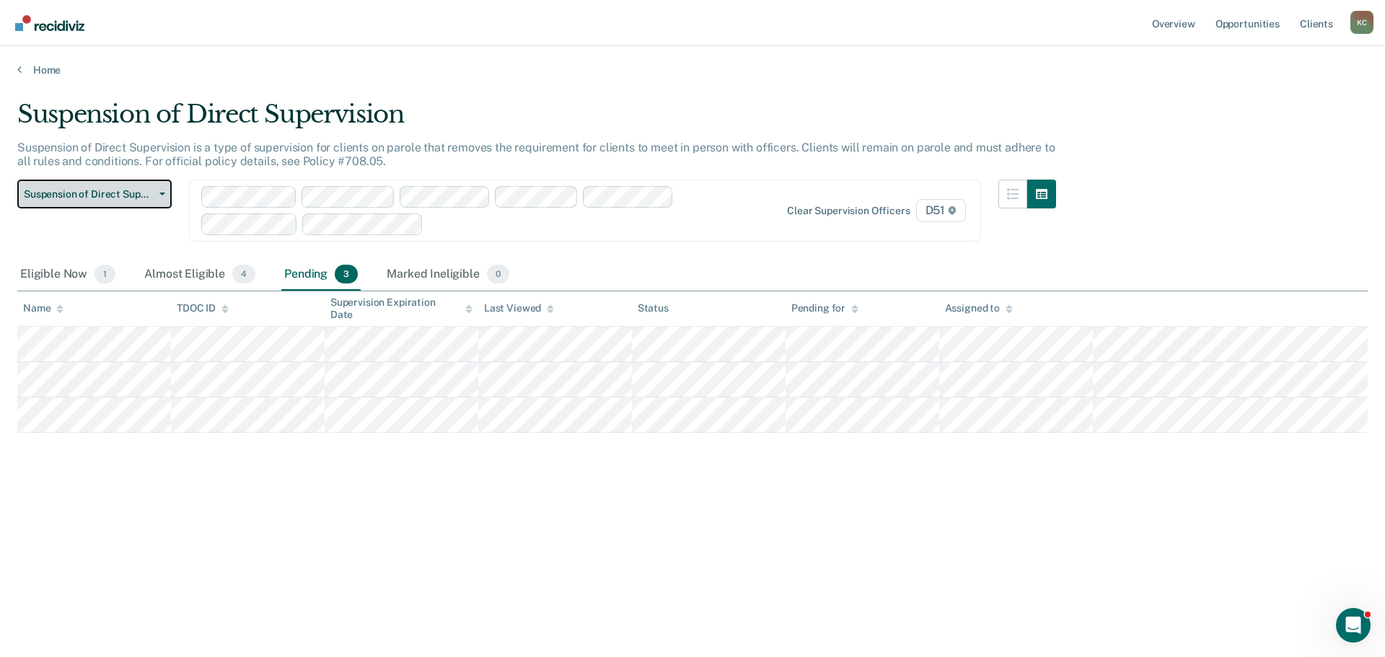
click at [162, 190] on button "Suspension of Direct Supervision" at bounding box center [94, 194] width 154 height 29
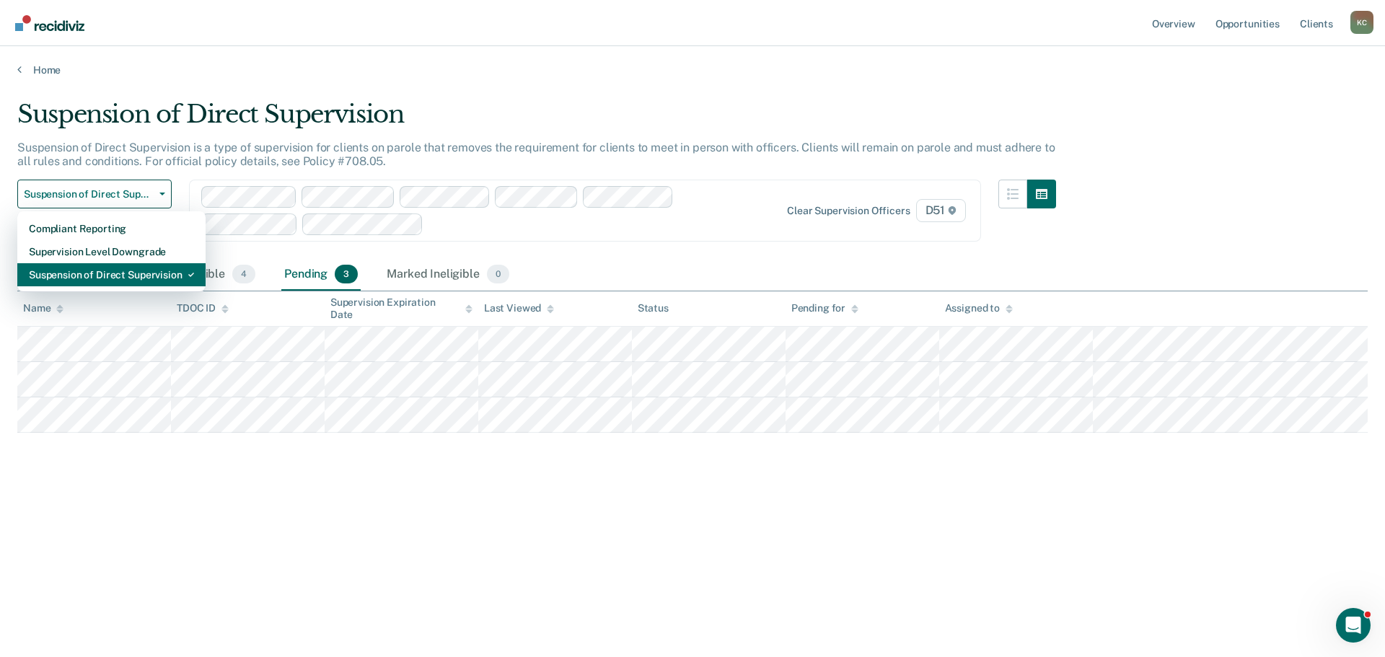
drag, startPoint x: 112, startPoint y: 280, endPoint x: 117, endPoint y: 272, distance: 9.4
click at [113, 278] on div "Suspension of Direct Supervision" at bounding box center [111, 274] width 165 height 23
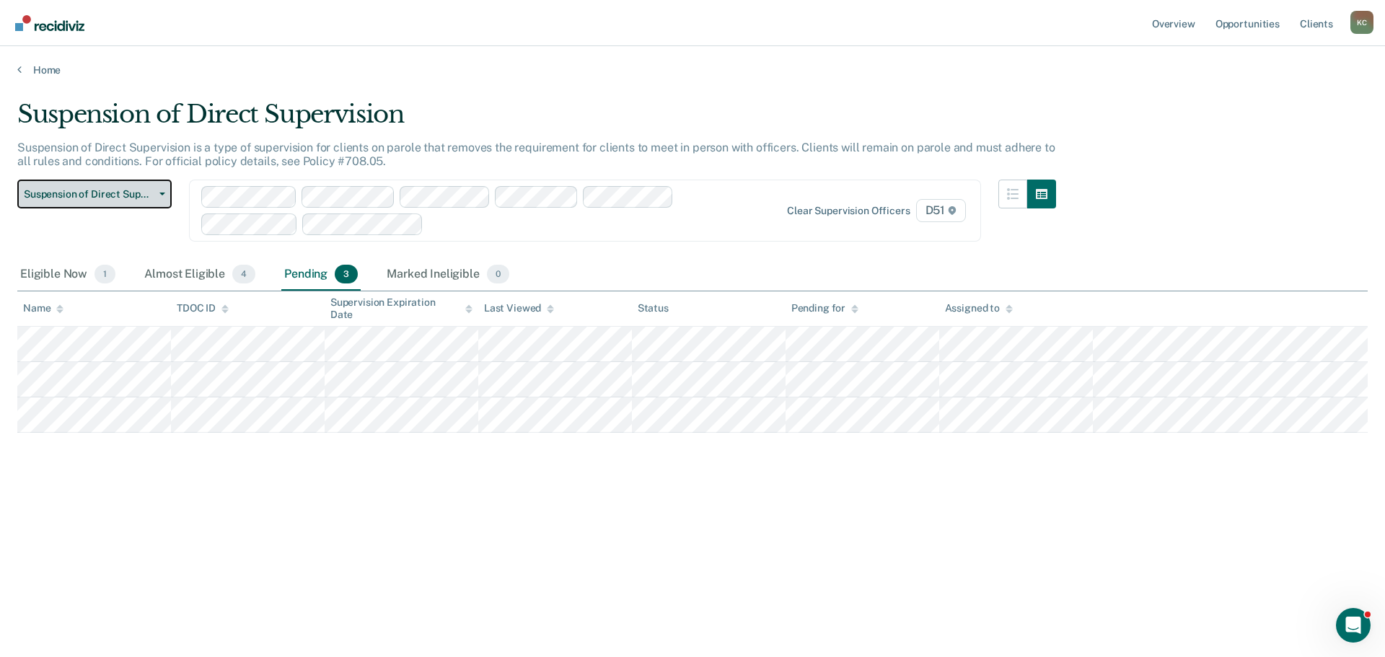
click at [113, 184] on button "Suspension of Direct Supervision" at bounding box center [94, 194] width 154 height 29
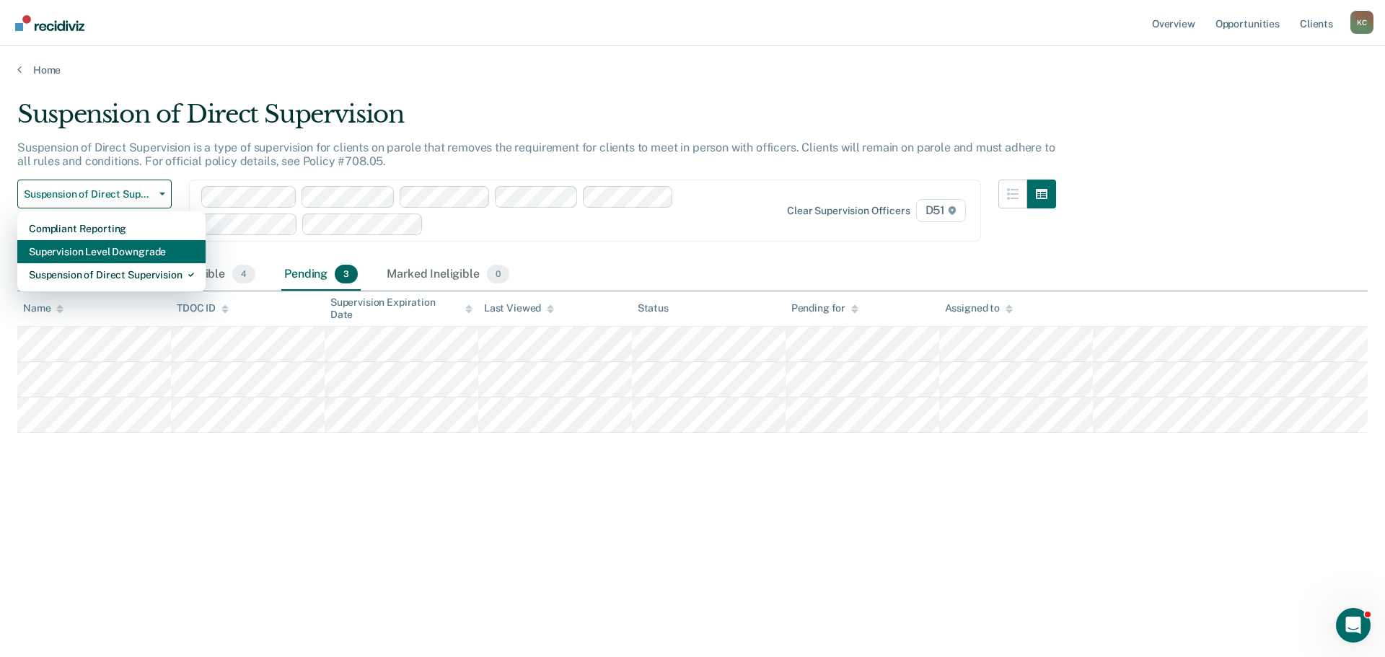
click at [123, 255] on div "Supervision Level Downgrade" at bounding box center [111, 251] width 165 height 23
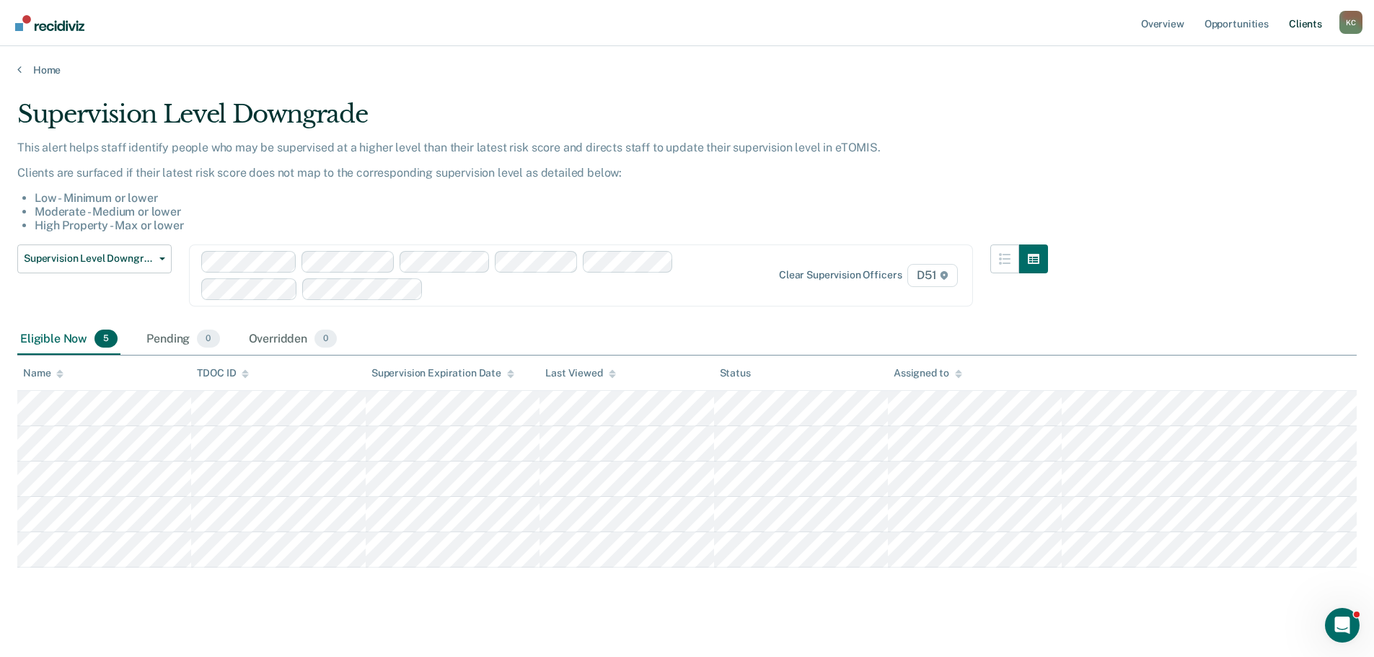
click at [1313, 30] on link "Client s" at bounding box center [1305, 23] width 39 height 46
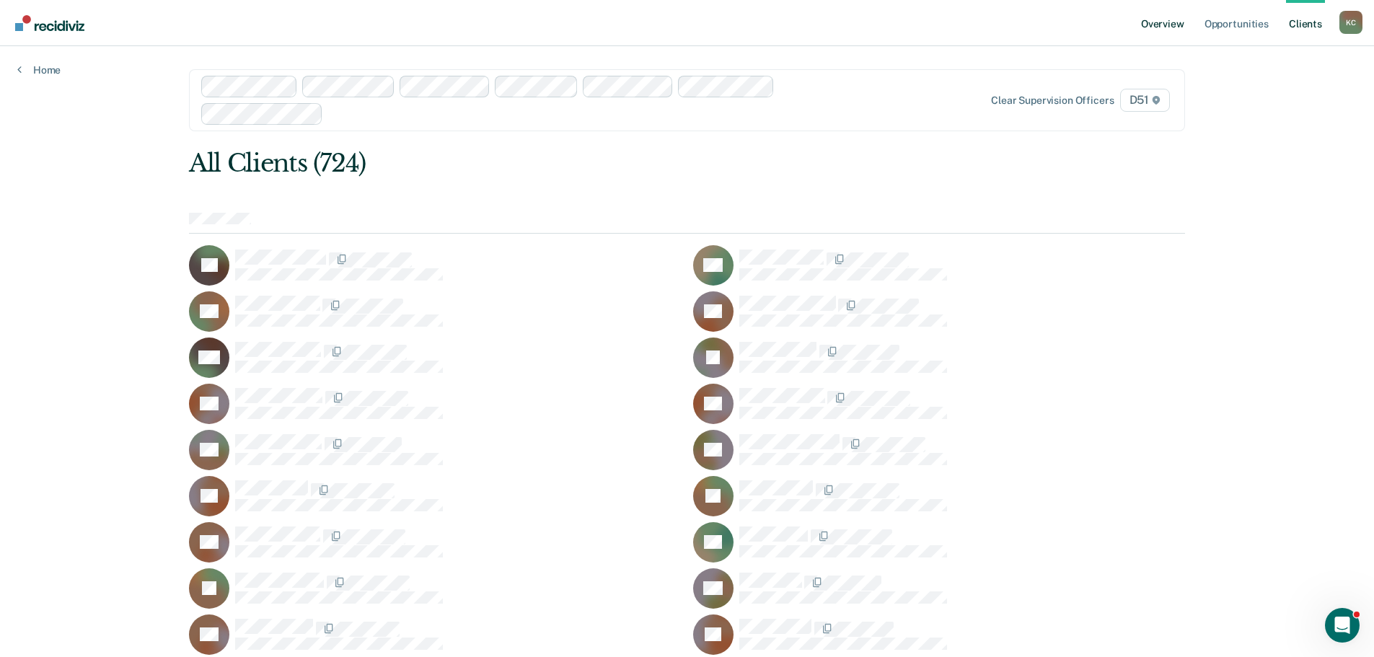
click at [1175, 27] on link "Overview" at bounding box center [1162, 23] width 49 height 46
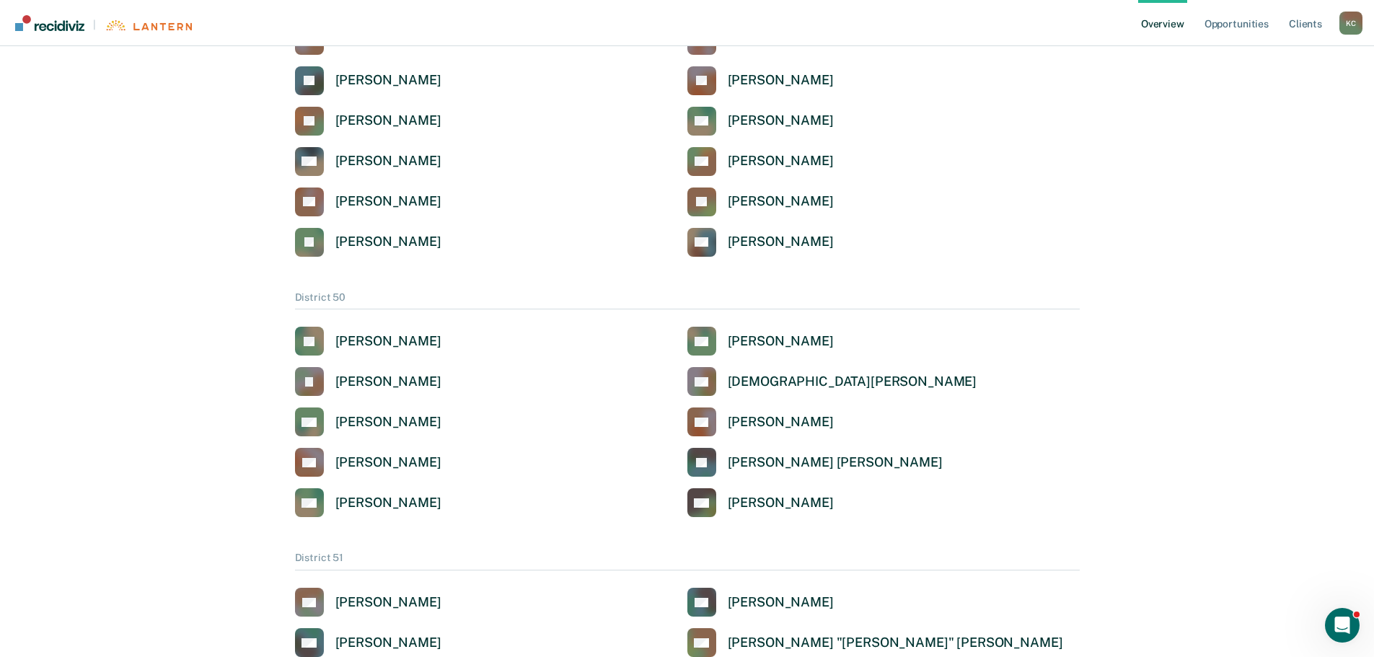
scroll to position [1731, 0]
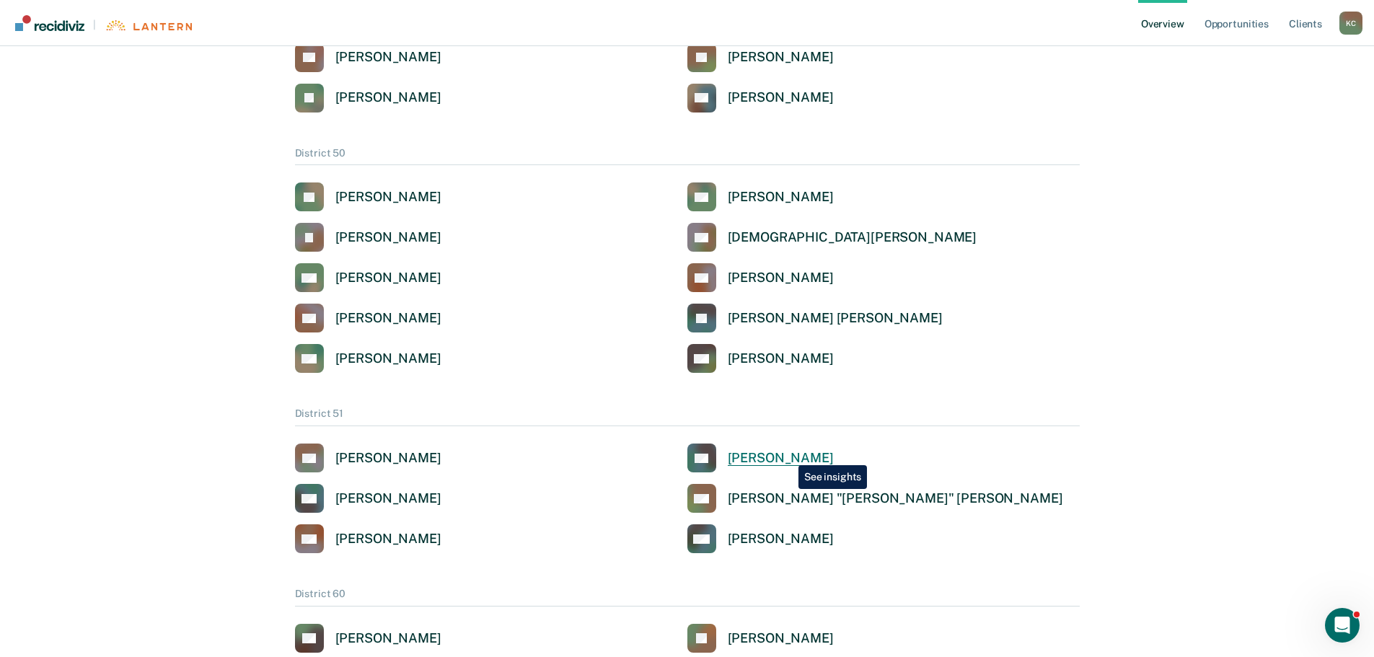
click at [788, 454] on div "[PERSON_NAME]" at bounding box center [781, 458] width 106 height 17
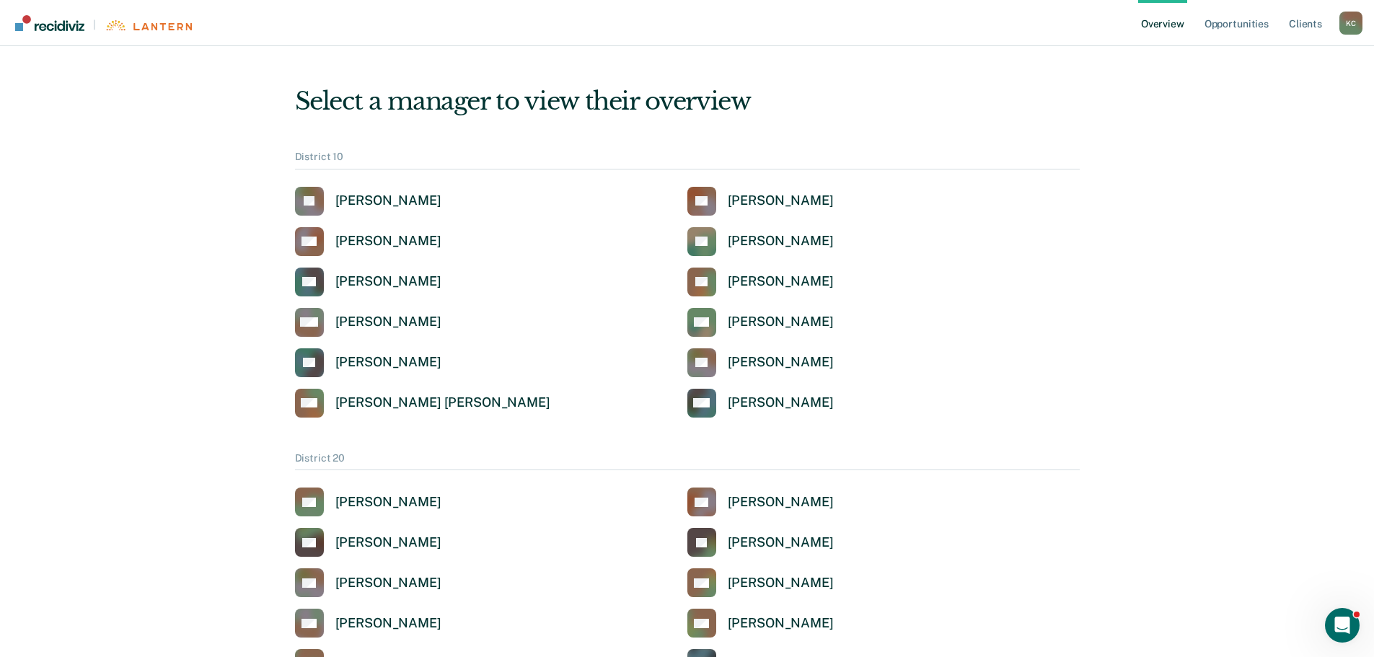
scroll to position [1731, 0]
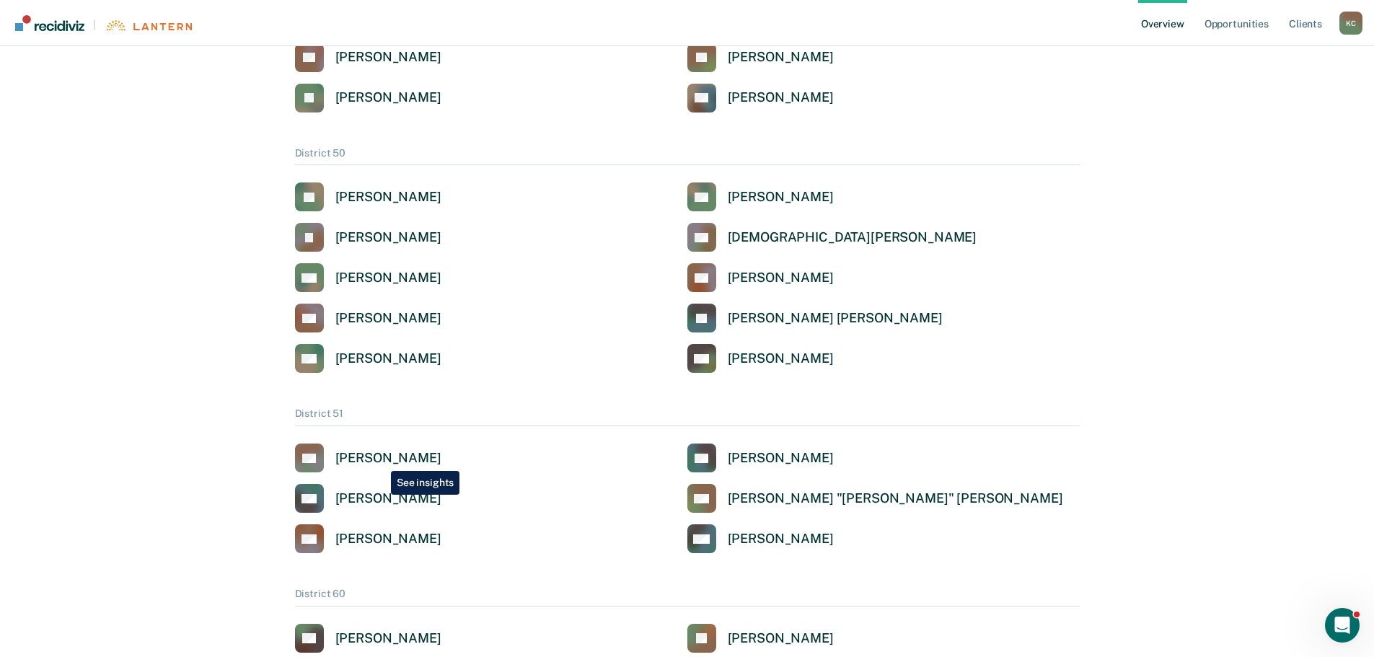
click at [380, 459] on div "[PERSON_NAME]" at bounding box center [388, 458] width 106 height 17
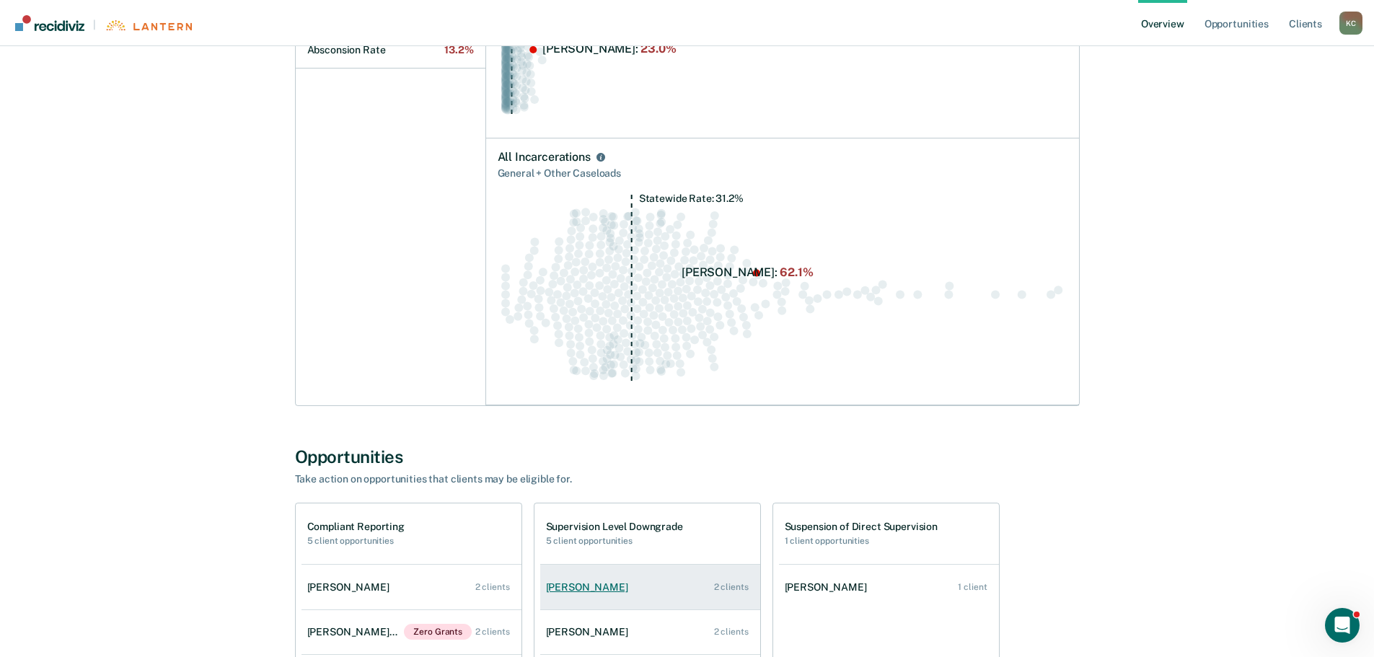
scroll to position [361, 0]
